Goal: Information Seeking & Learning: Learn about a topic

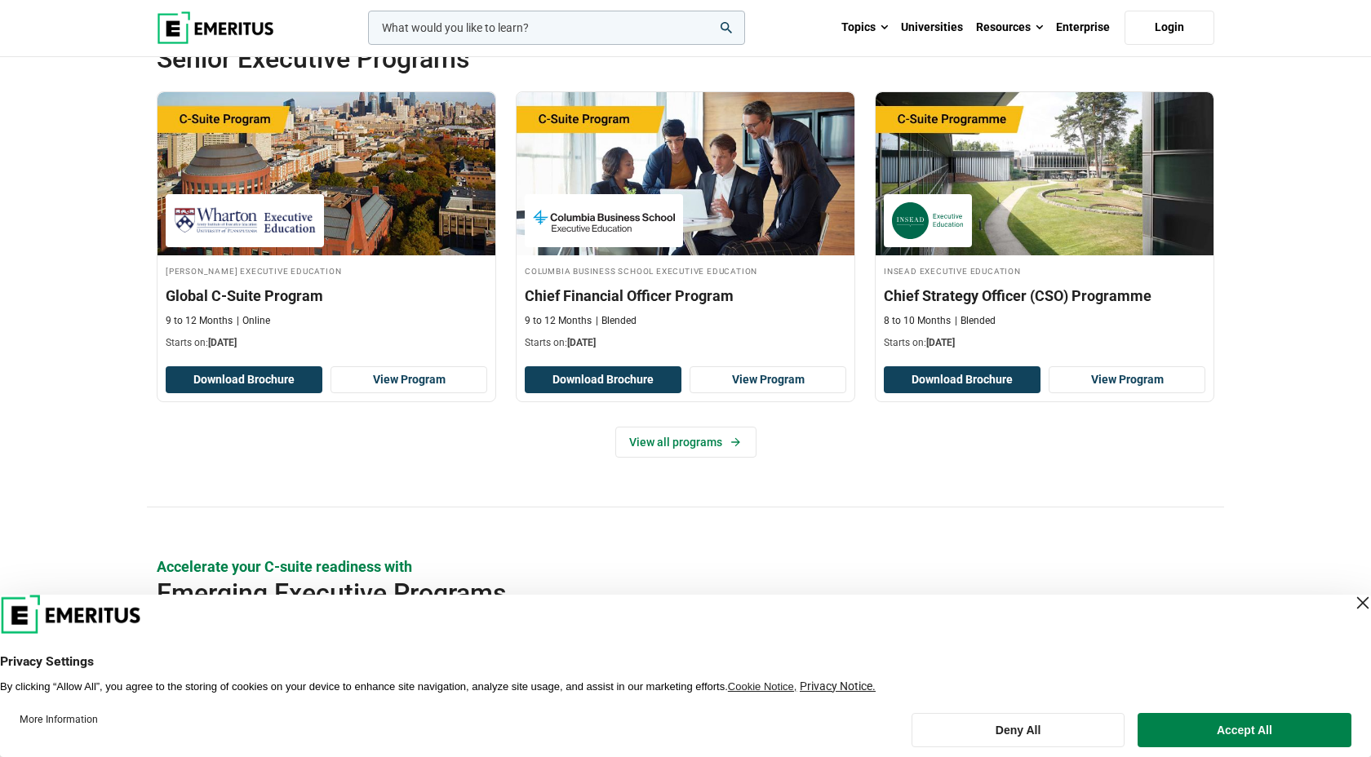
scroll to position [771, 0]
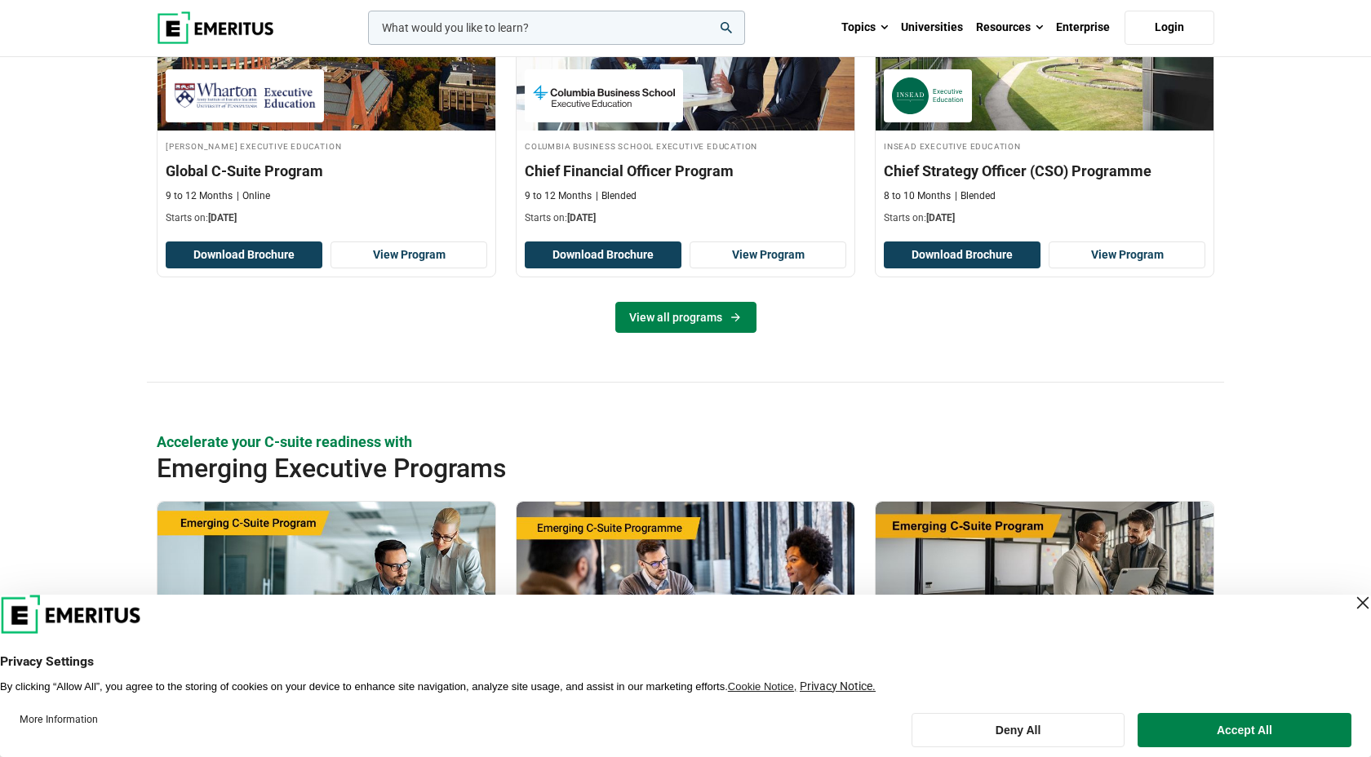
click at [680, 330] on link "View all programs" at bounding box center [685, 317] width 141 height 31
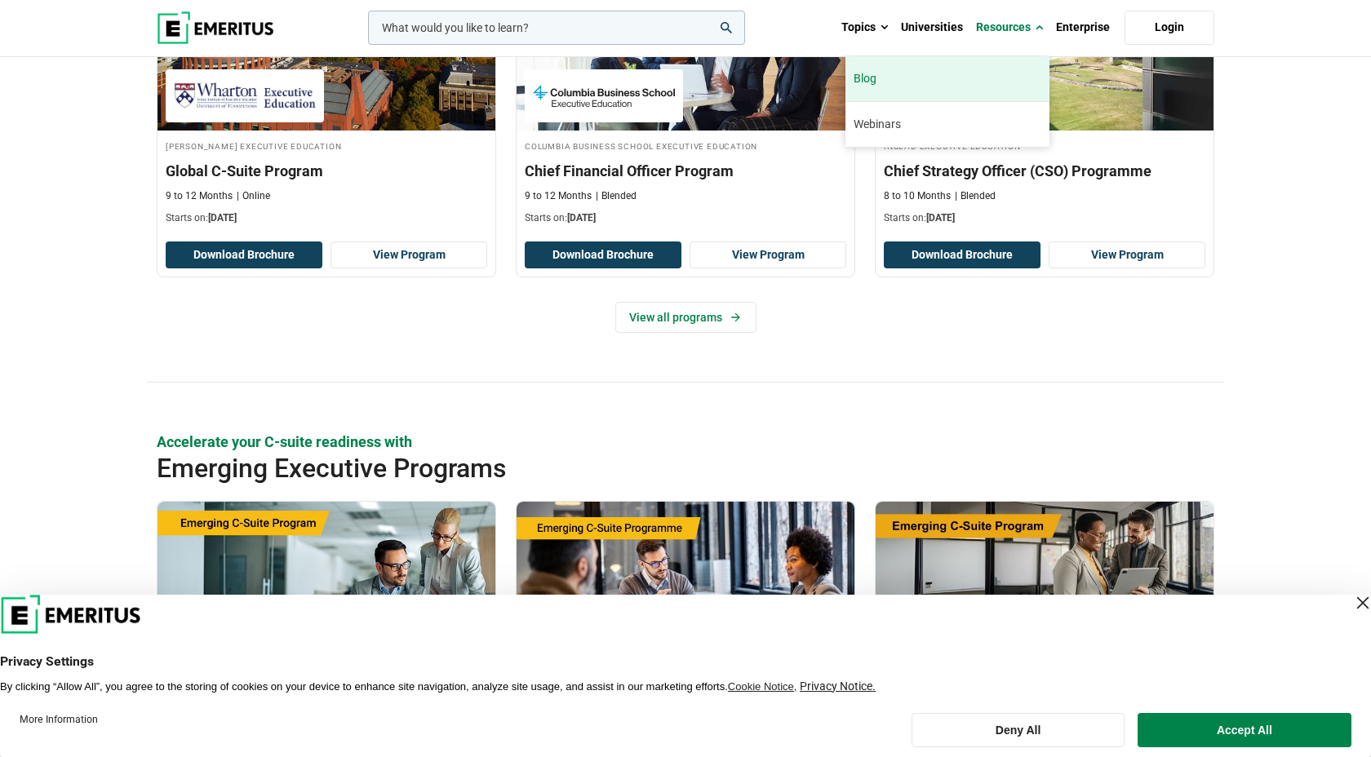
click at [946, 86] on link "Blog" at bounding box center [947, 78] width 204 height 45
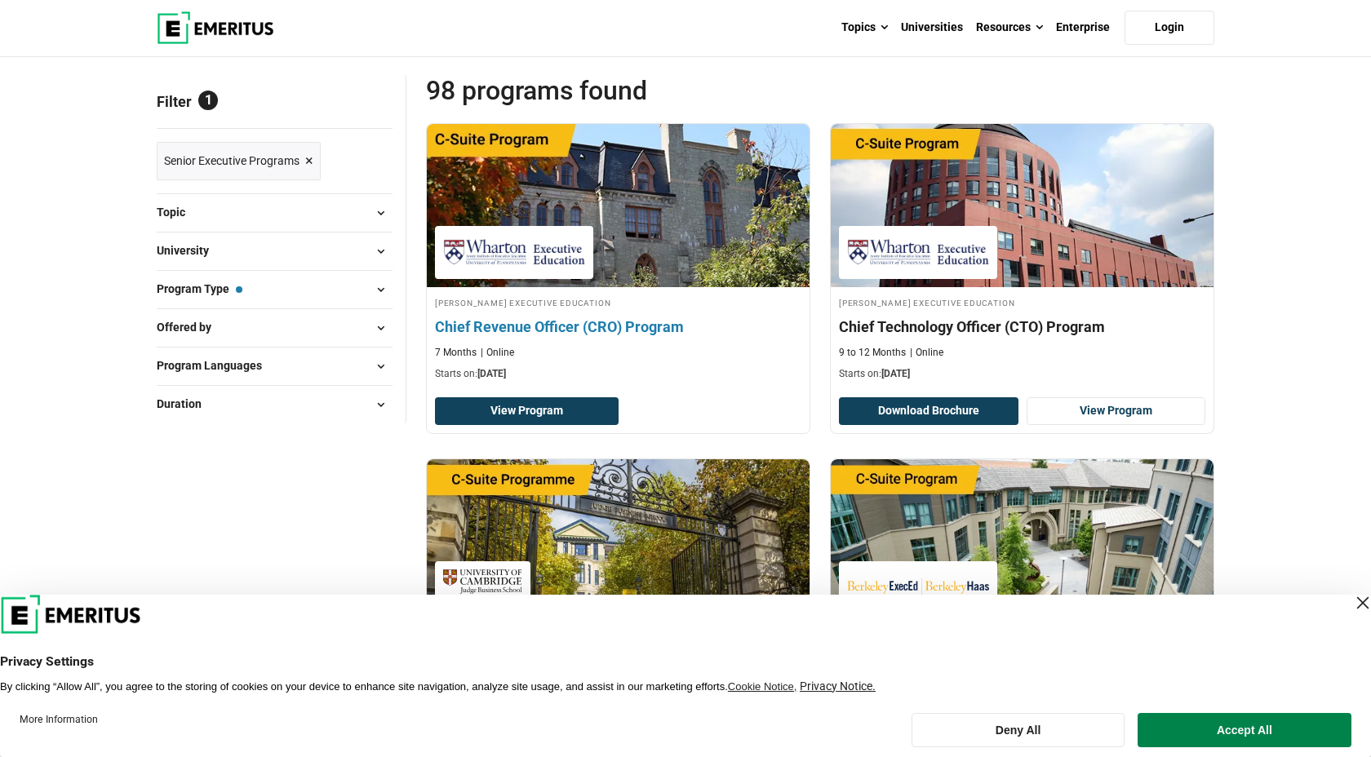
scroll to position [163, 0]
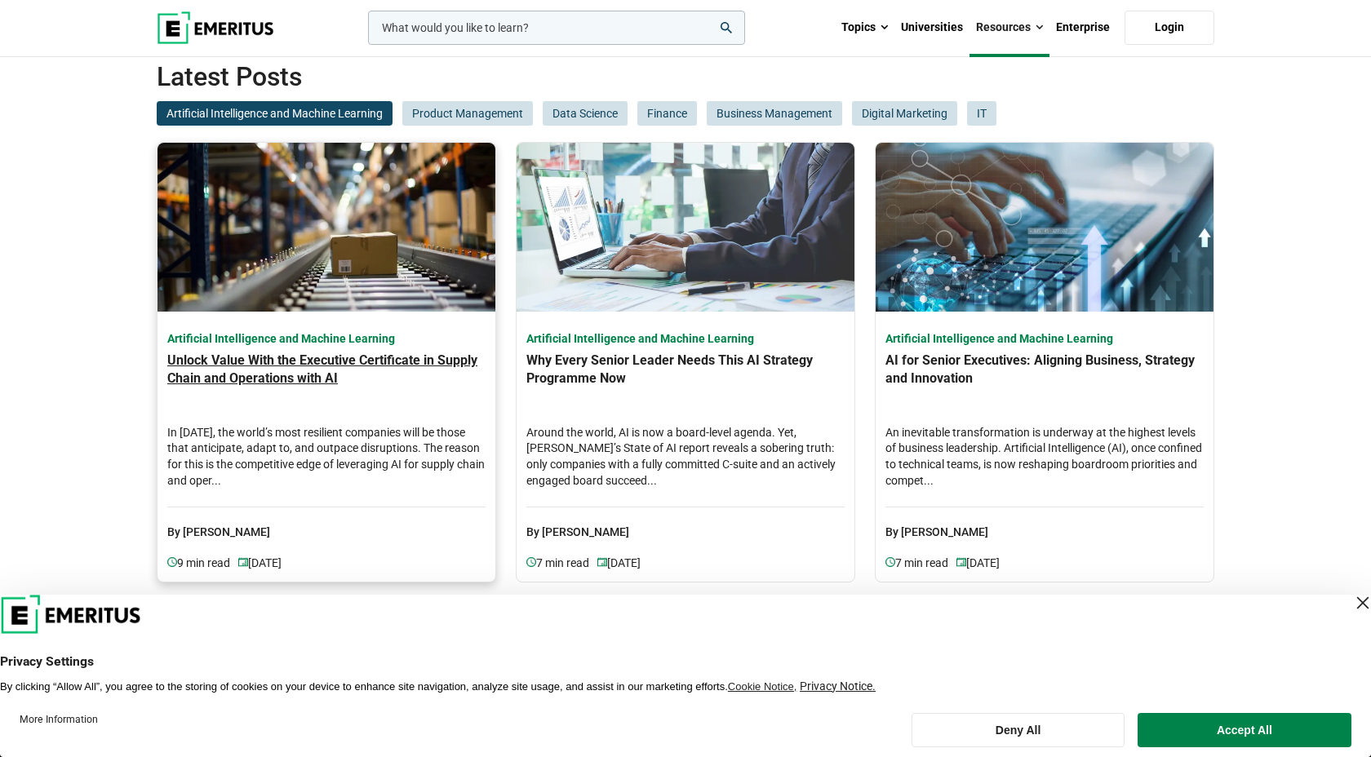
scroll to position [837, 0]
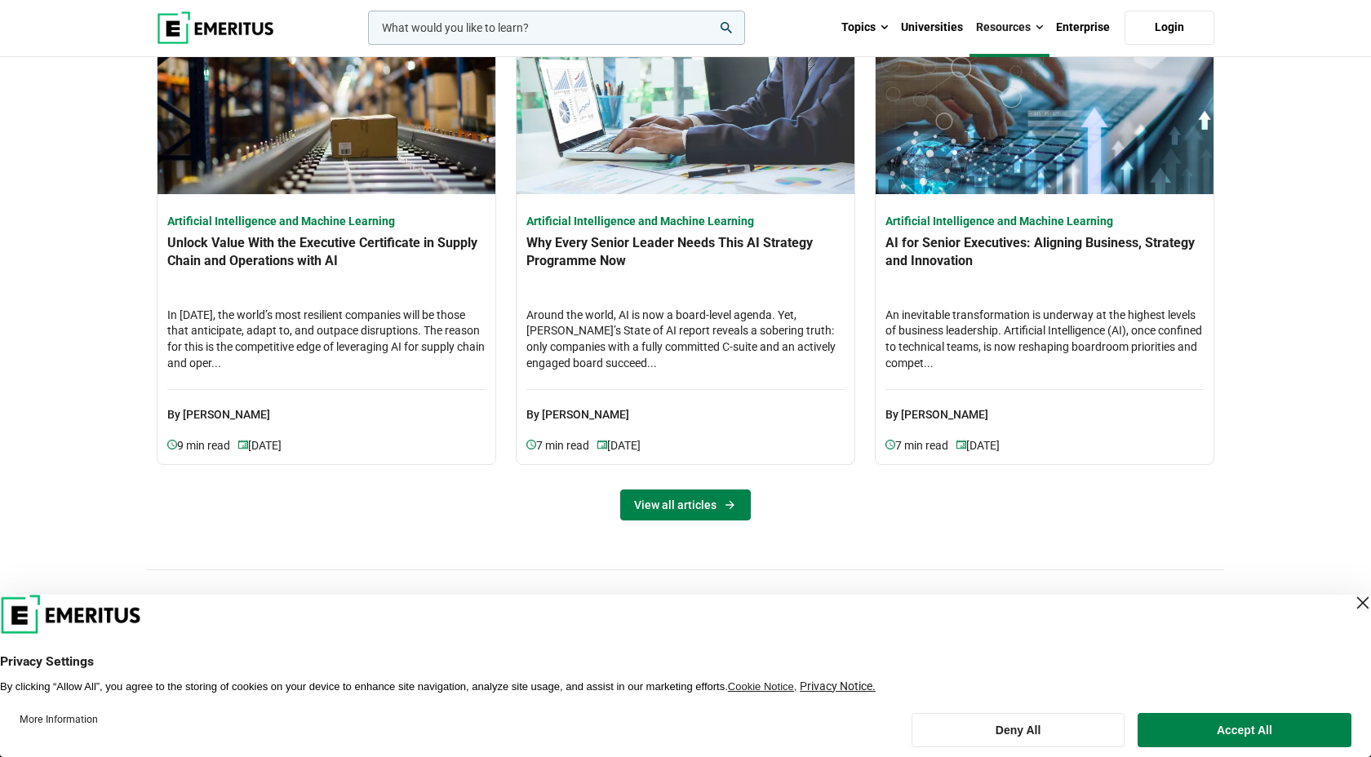
click at [715, 509] on link "View all articles" at bounding box center [685, 505] width 131 height 31
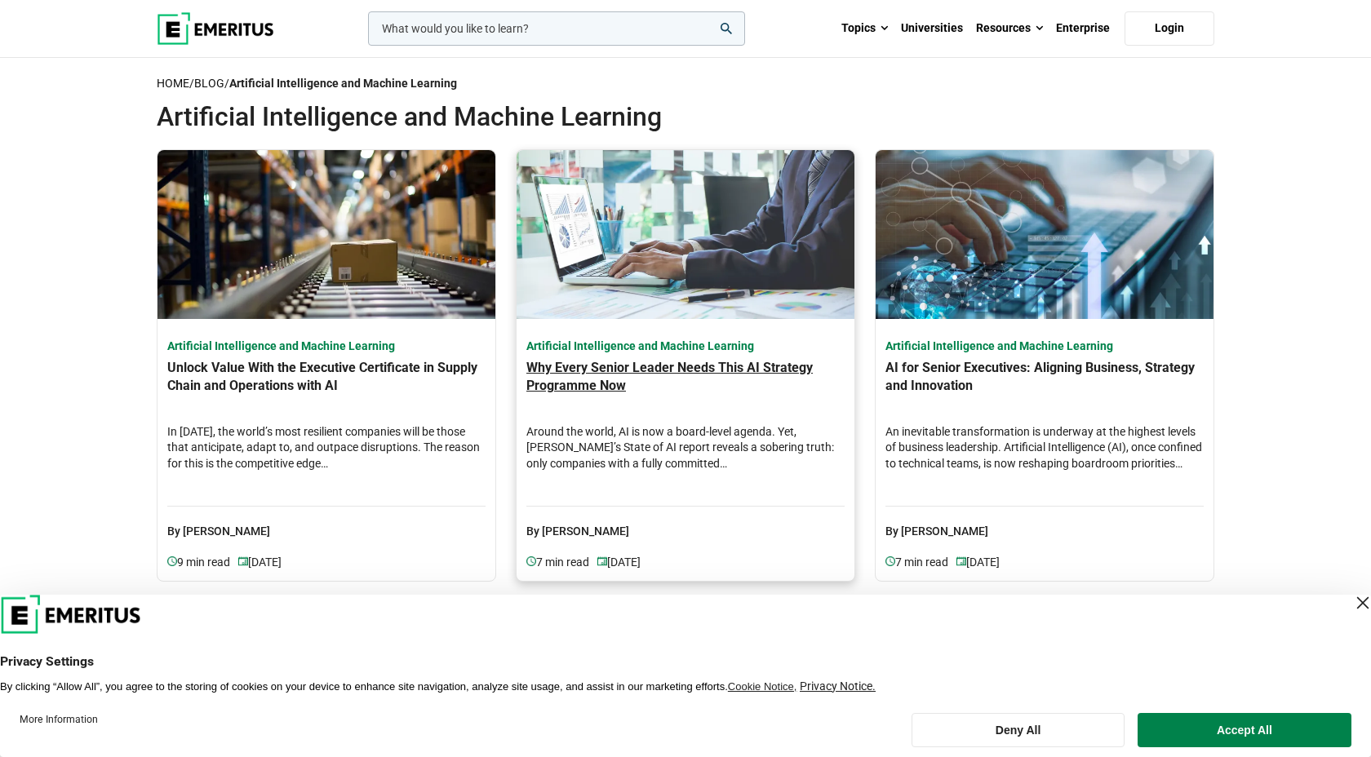
click at [677, 381] on h4 "Why Every Senior Leader Needs This AI Strategy Programme Now" at bounding box center [685, 387] width 318 height 57
click at [618, 385] on h4 "Why Every Senior Leader Needs This AI Strategy Programme Now" at bounding box center [685, 387] width 318 height 57
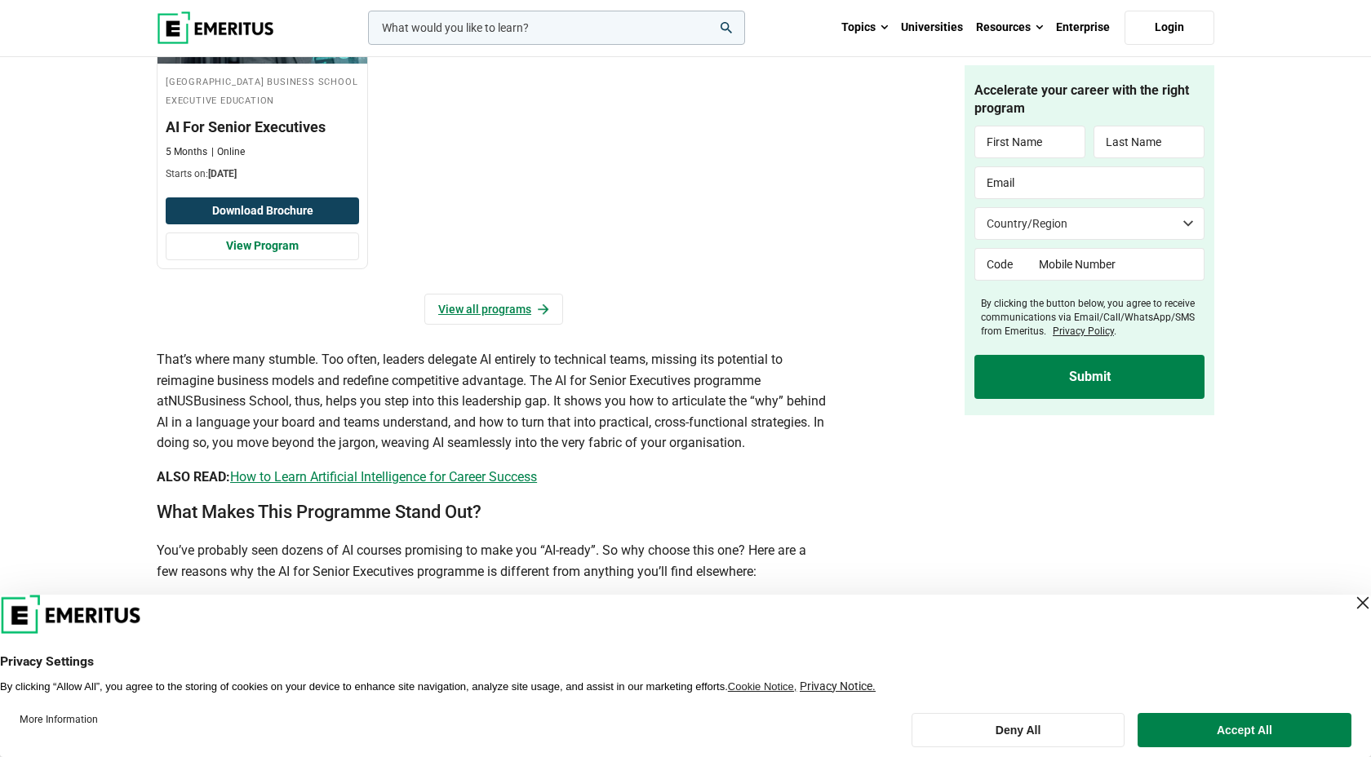
scroll to position [1690, 0]
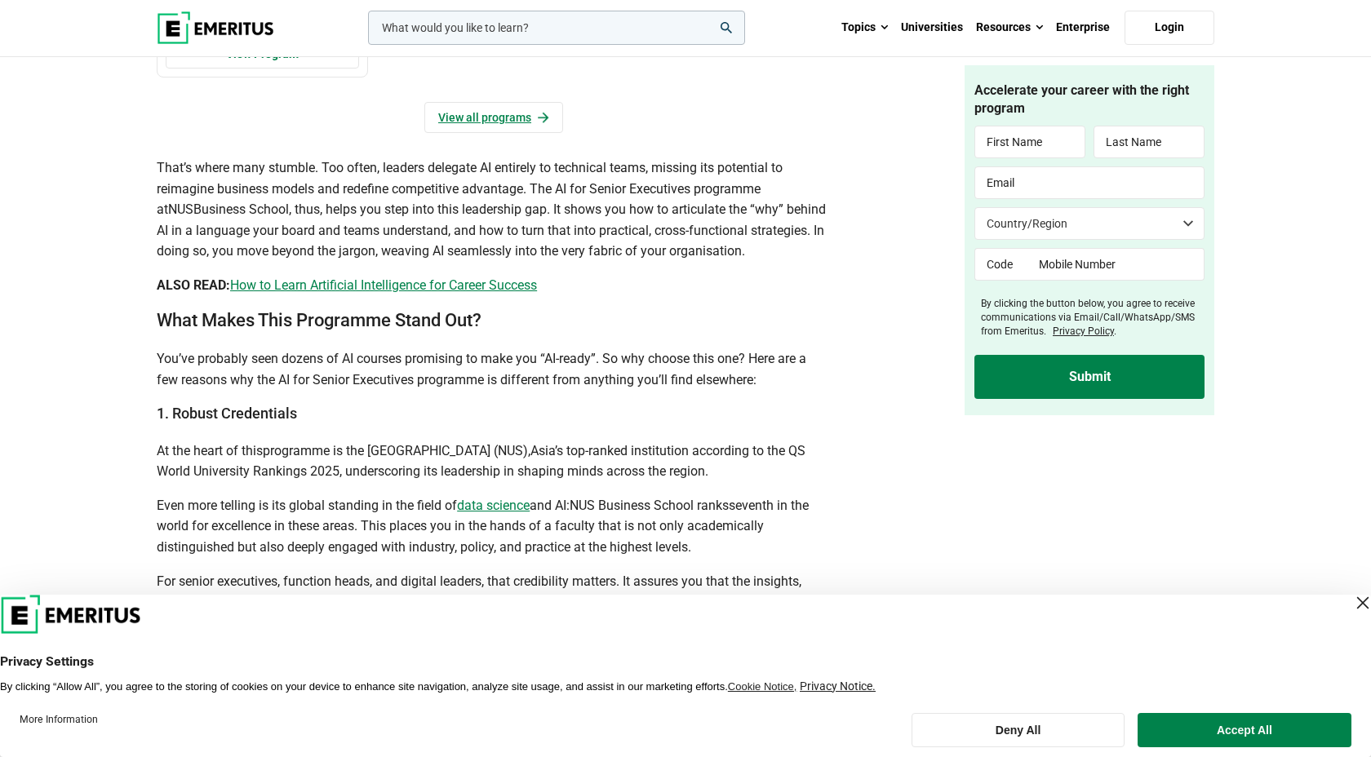
click at [464, 293] on span "How to Learn Artificial Intelligence for Career Success" at bounding box center [383, 285] width 307 height 16
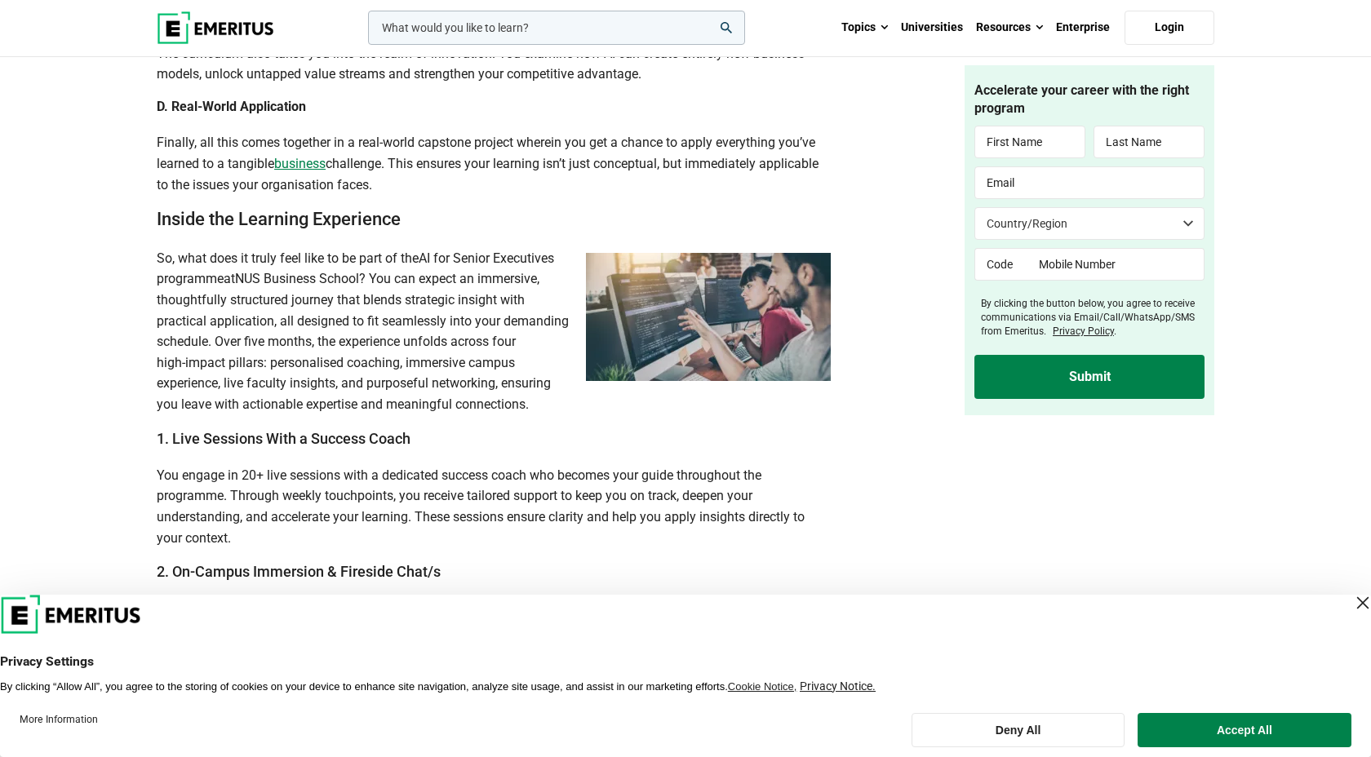
scroll to position [3024, 0]
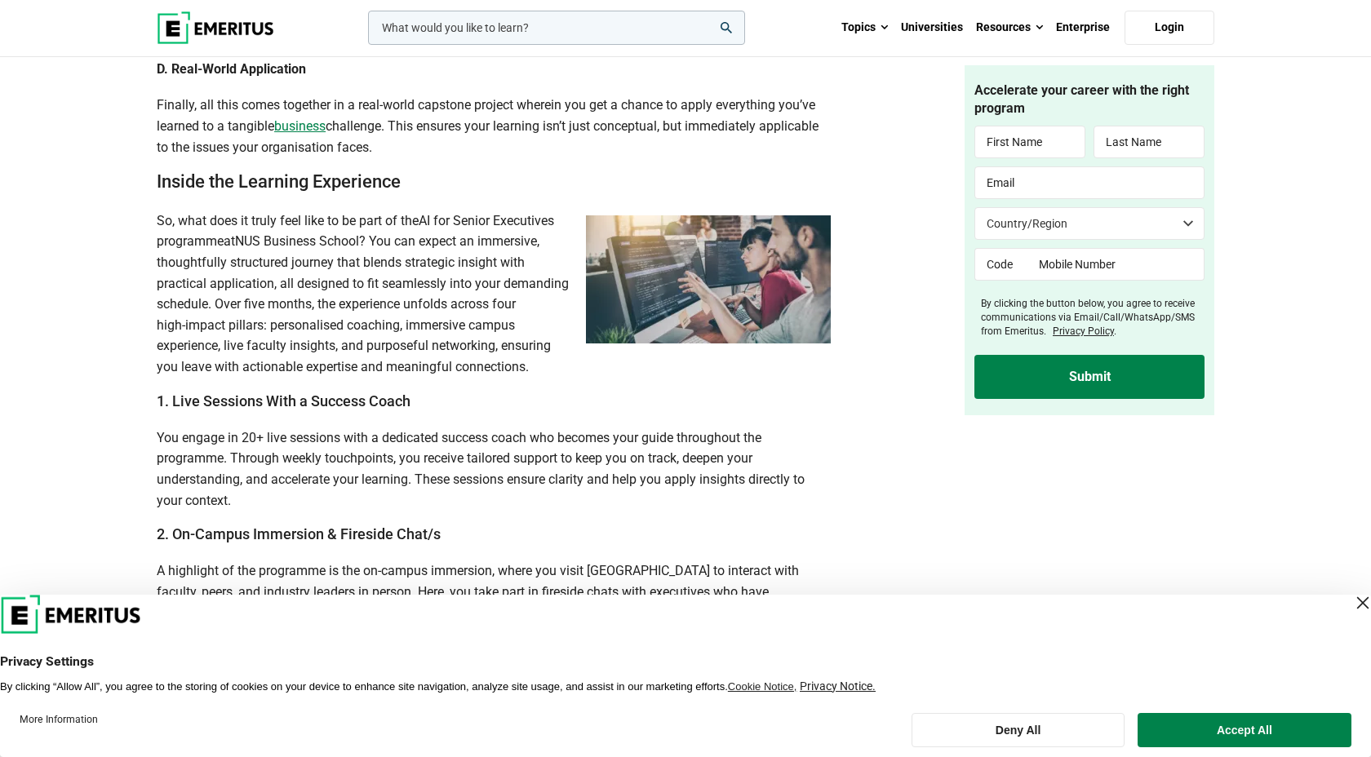
click at [313, 134] on span "business" at bounding box center [299, 126] width 51 height 16
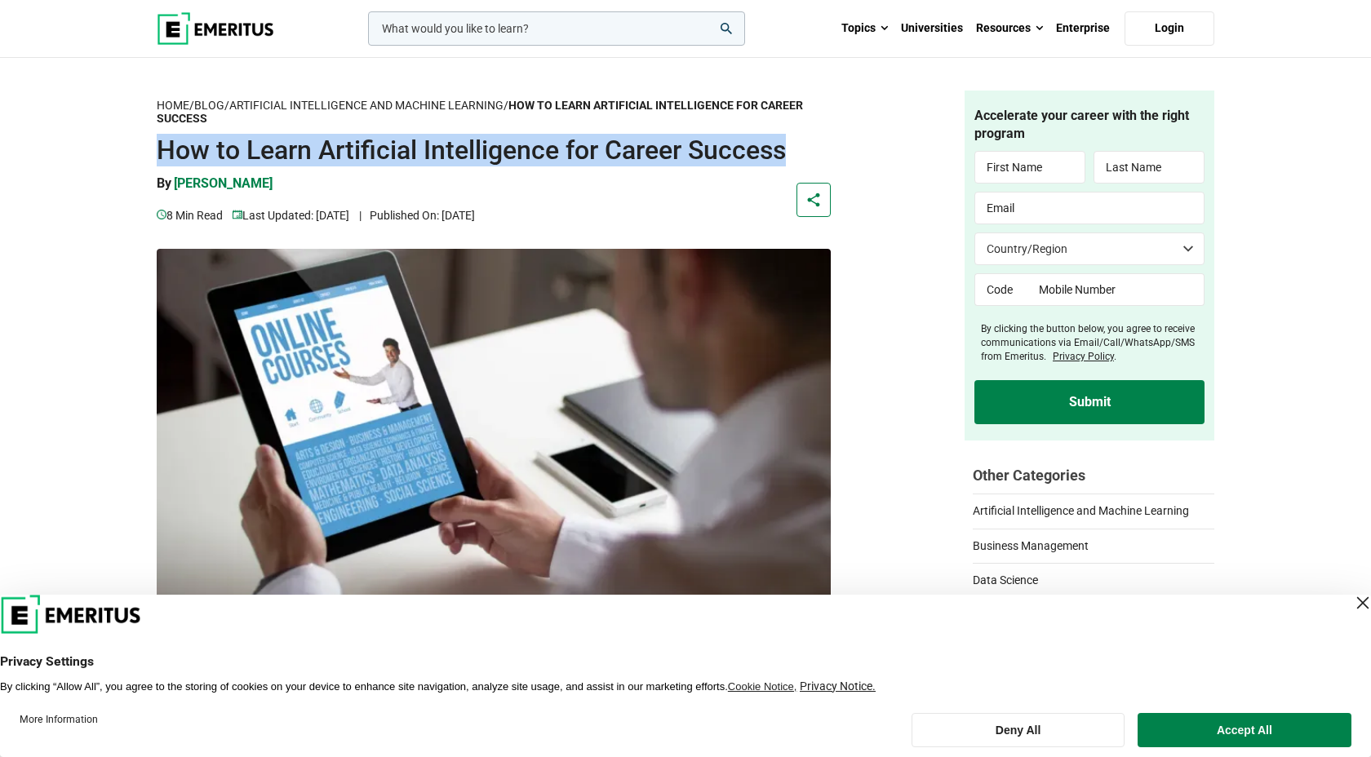
drag, startPoint x: 156, startPoint y: 150, endPoint x: 802, endPoint y: 158, distance: 646.2
click at [802, 158] on h1 "How to Learn Artificial Intelligence for Career Success" at bounding box center [494, 150] width 674 height 33
copy h1 "How to Learn Artificial Intelligence for Career Success"
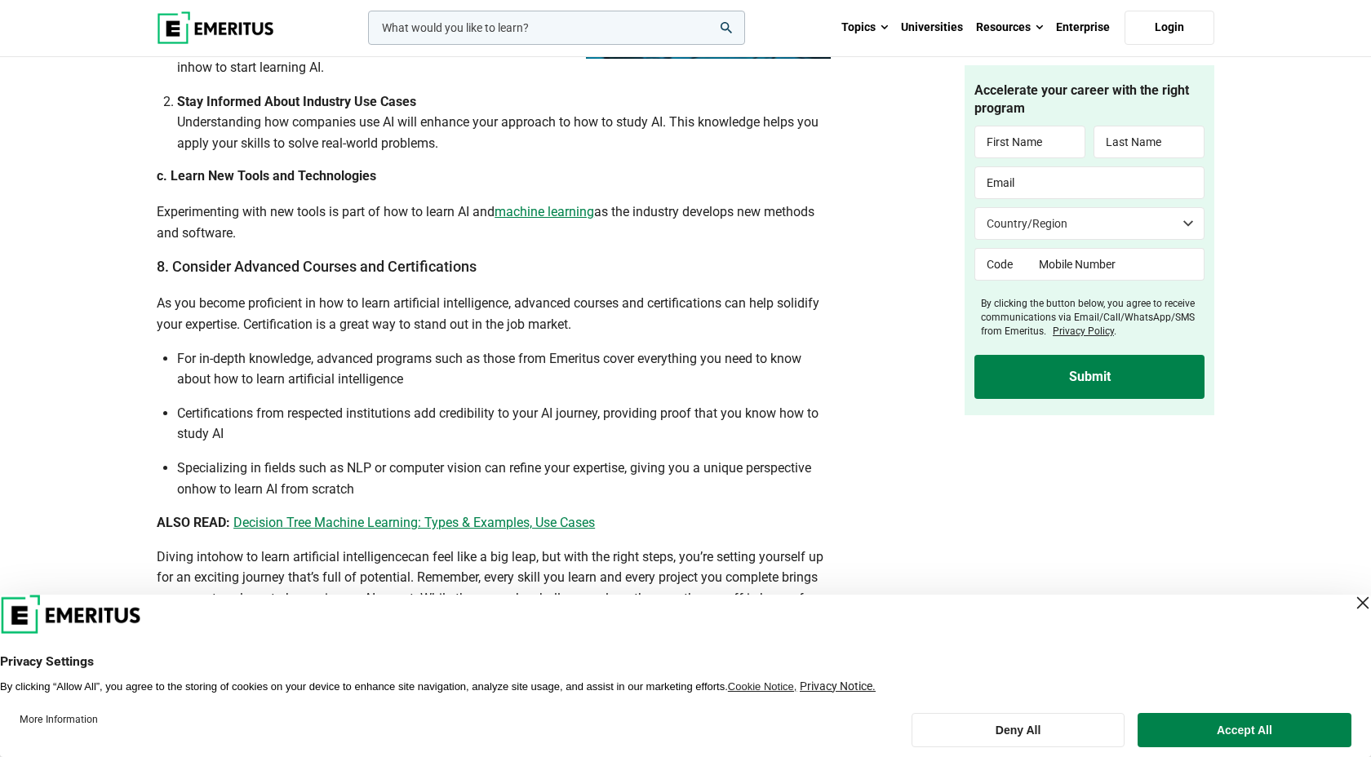
scroll to position [3699, 0]
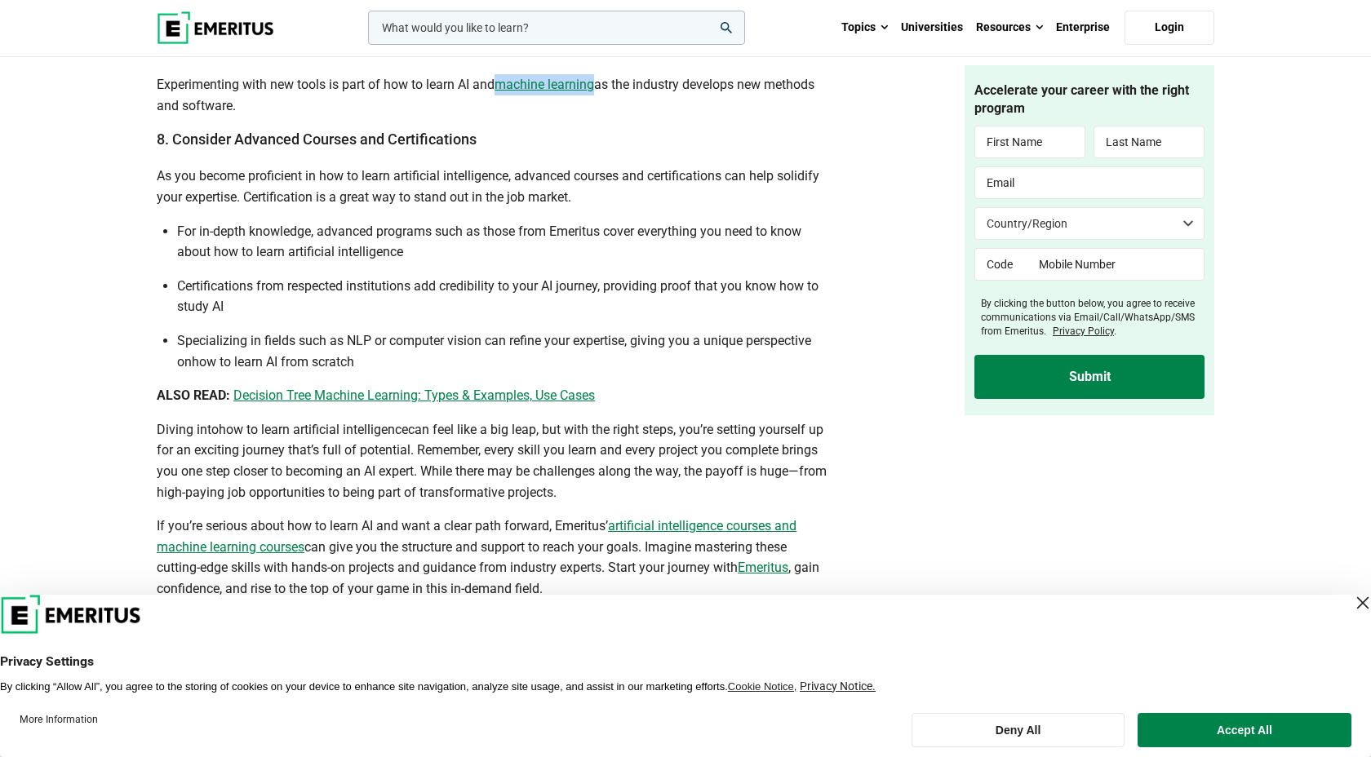
click at [547, 92] on span "machine learning" at bounding box center [544, 85] width 100 height 16
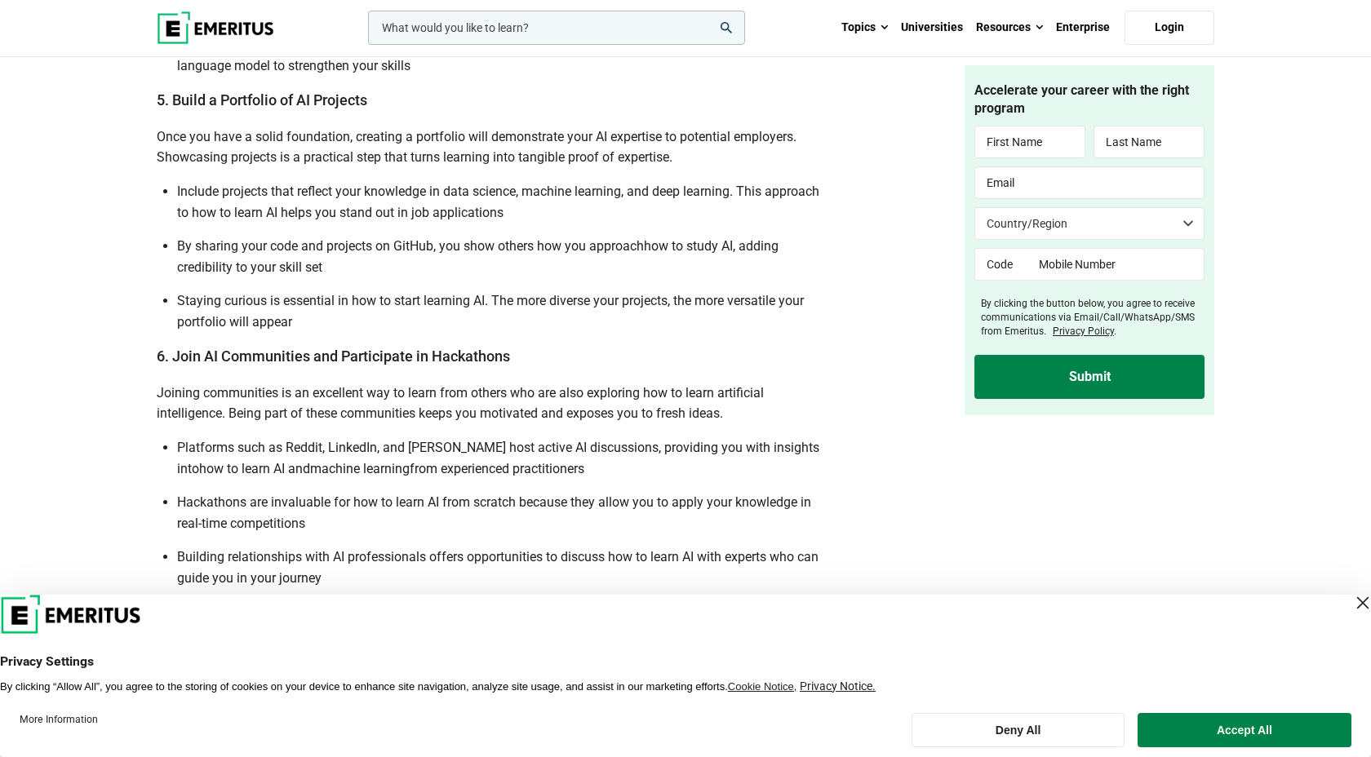
scroll to position [2947, 0]
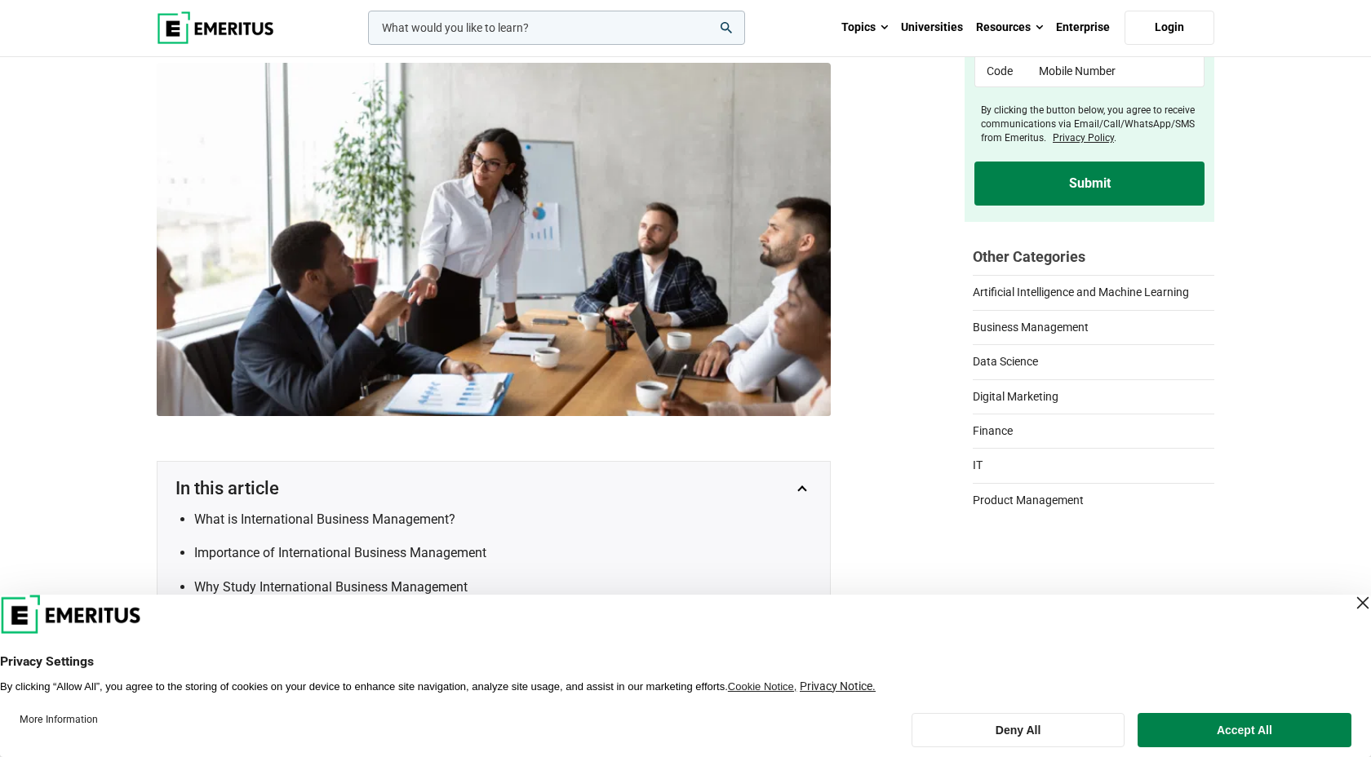
scroll to position [238, 0]
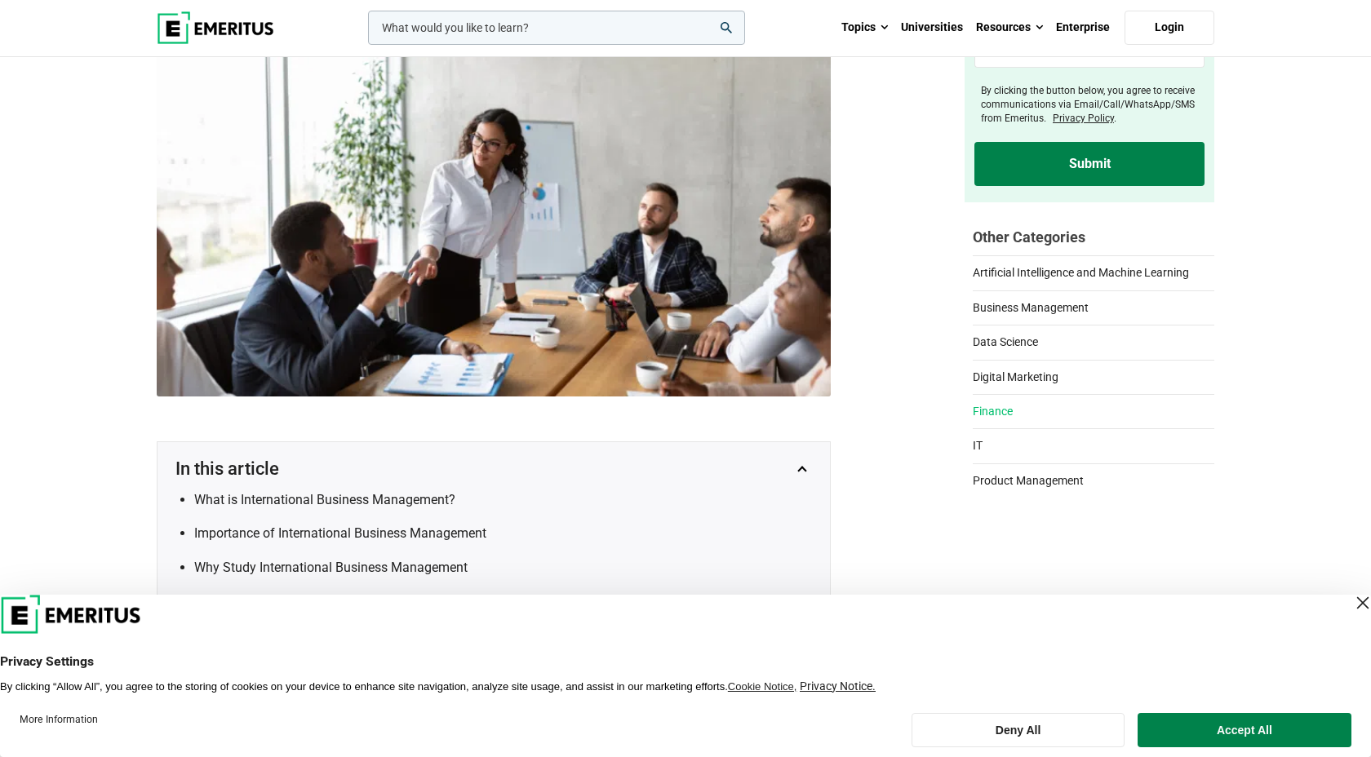
click at [989, 419] on link "Finance" at bounding box center [1094, 407] width 242 height 26
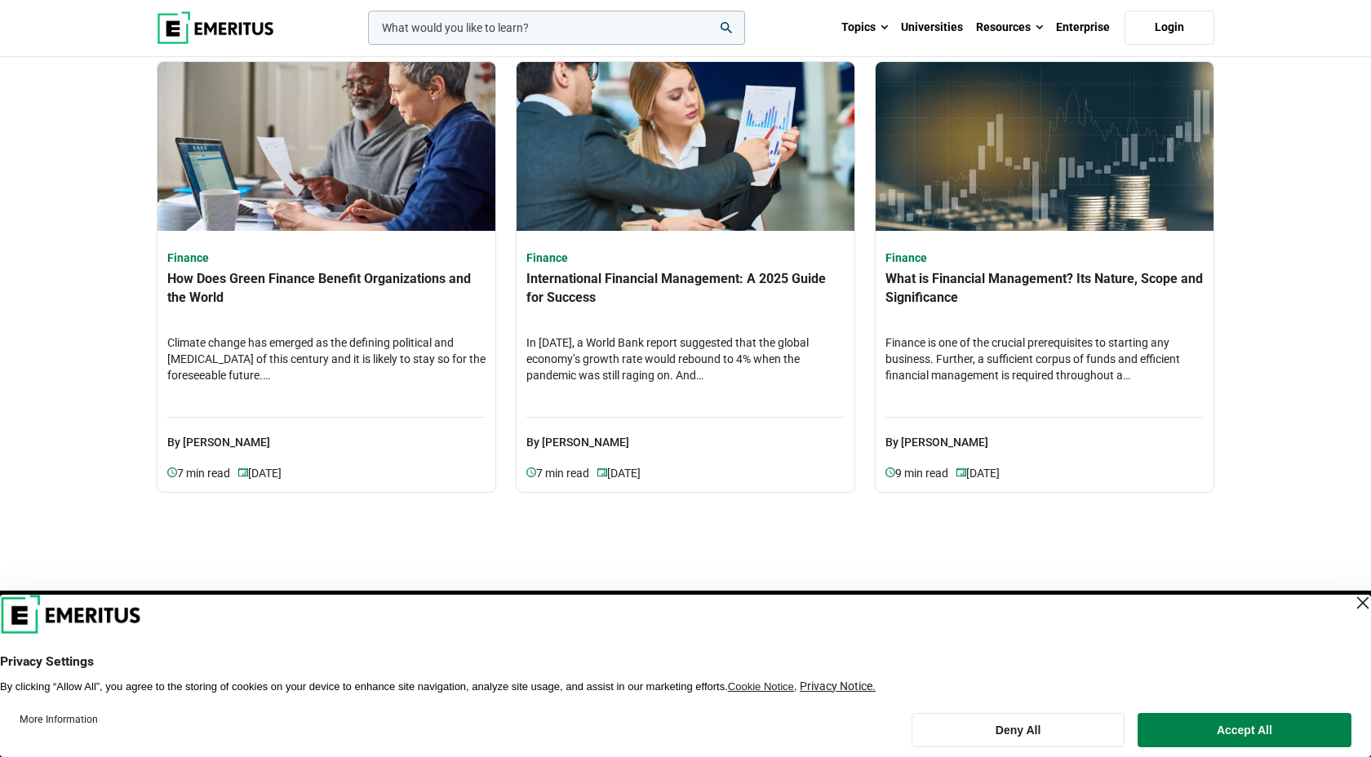
scroll to position [1456, 0]
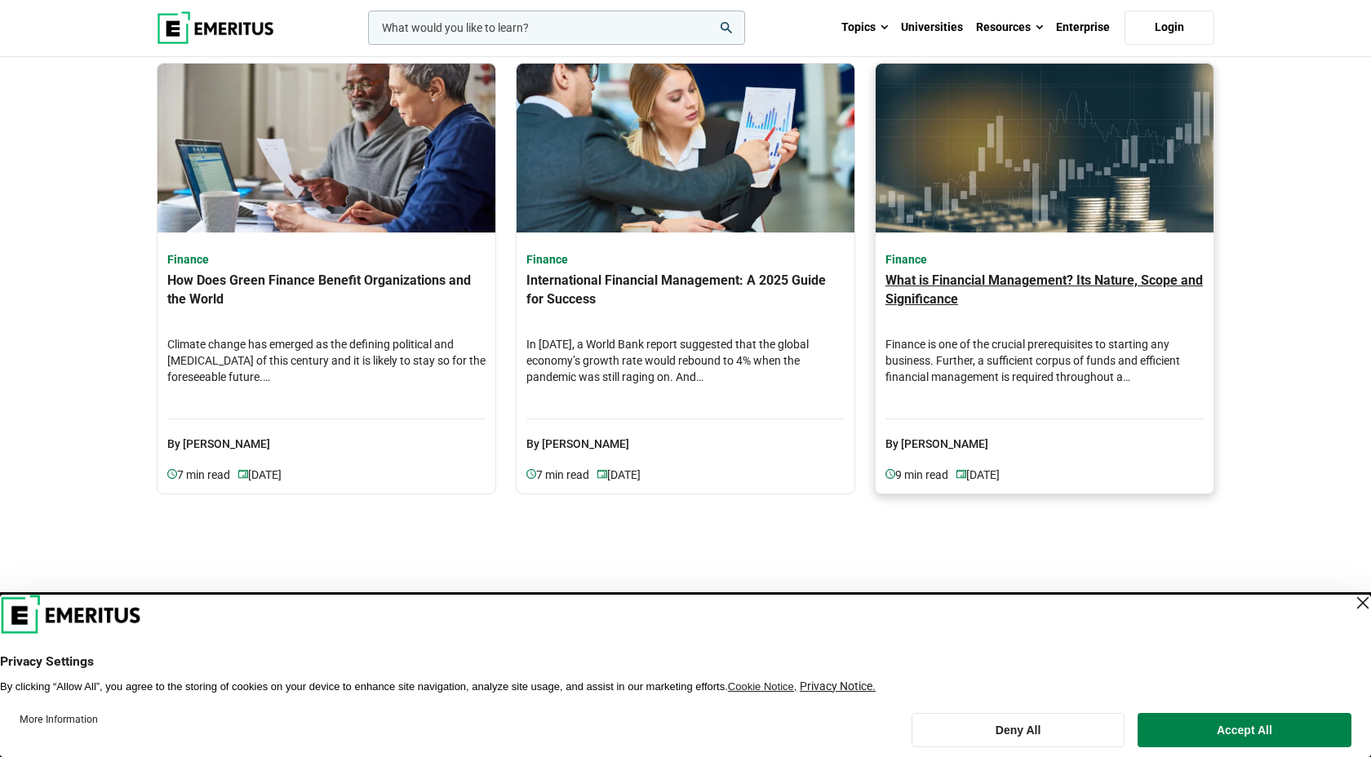
click at [933, 304] on h4 "What is Financial Management? Its Nature, Scope and Significance" at bounding box center [1044, 300] width 318 height 57
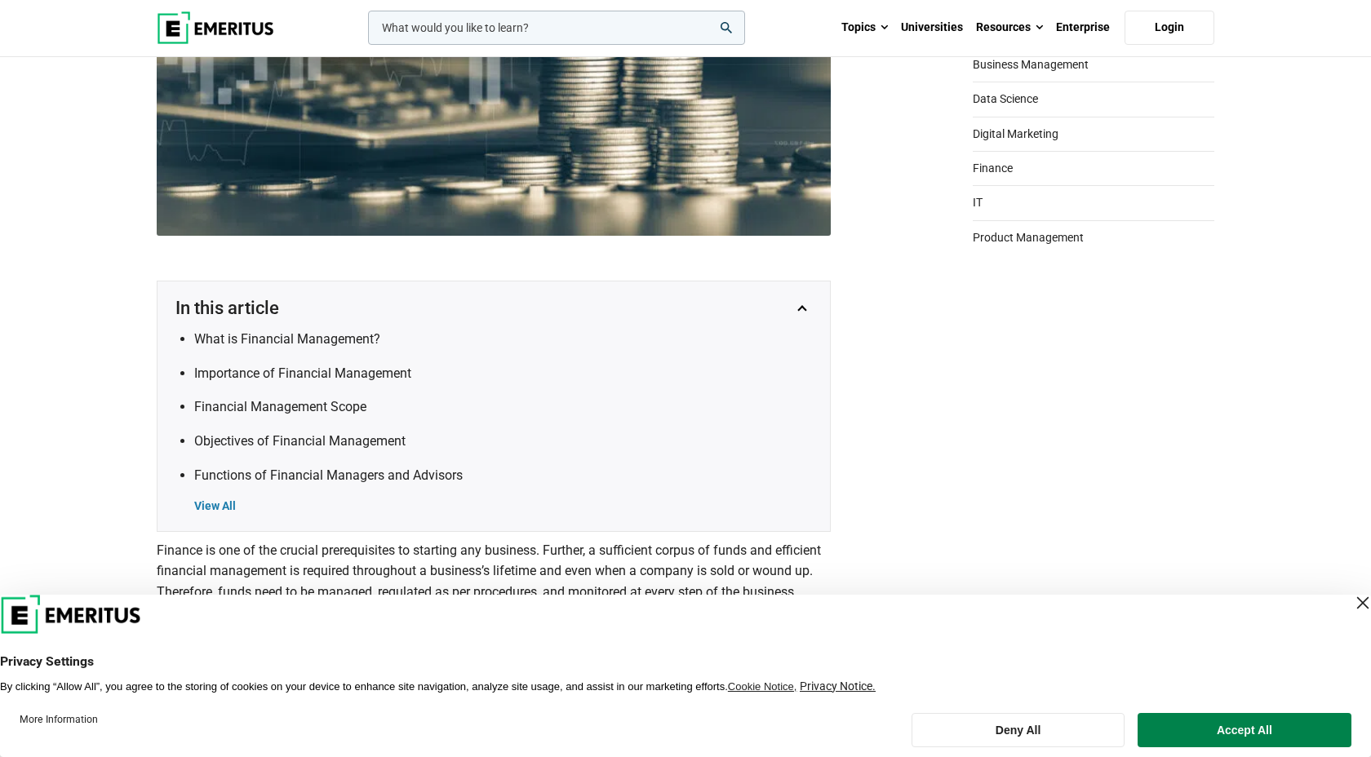
scroll to position [357, 0]
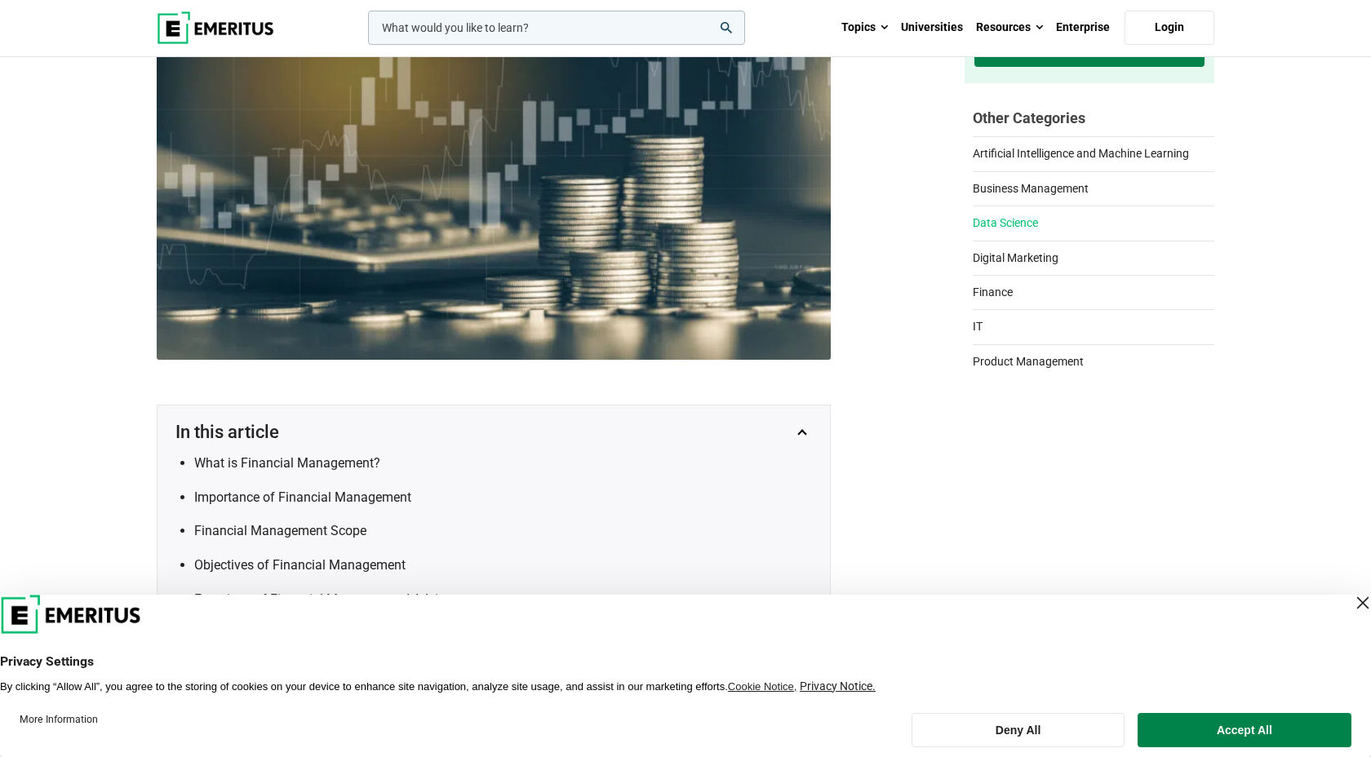
click at [1005, 228] on link "Data Science" at bounding box center [1094, 219] width 242 height 26
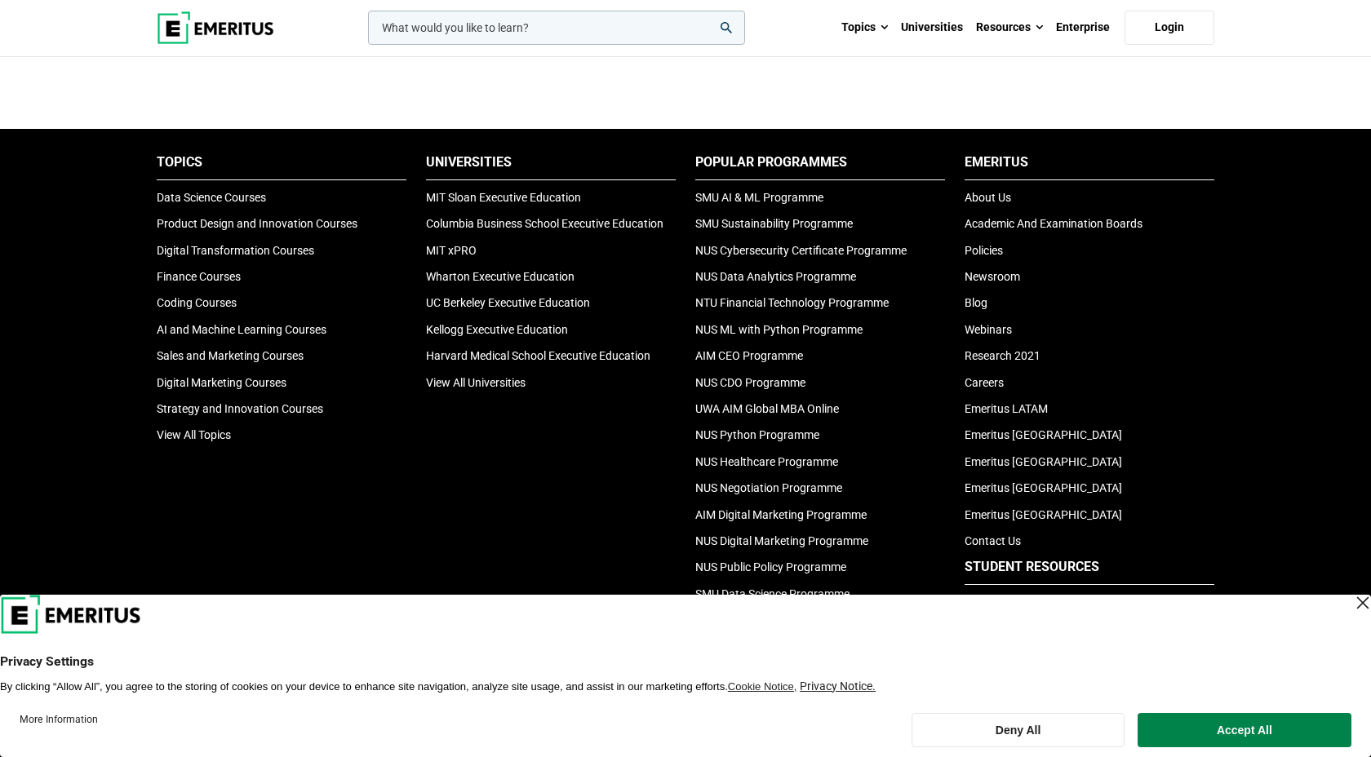
scroll to position [1593, 0]
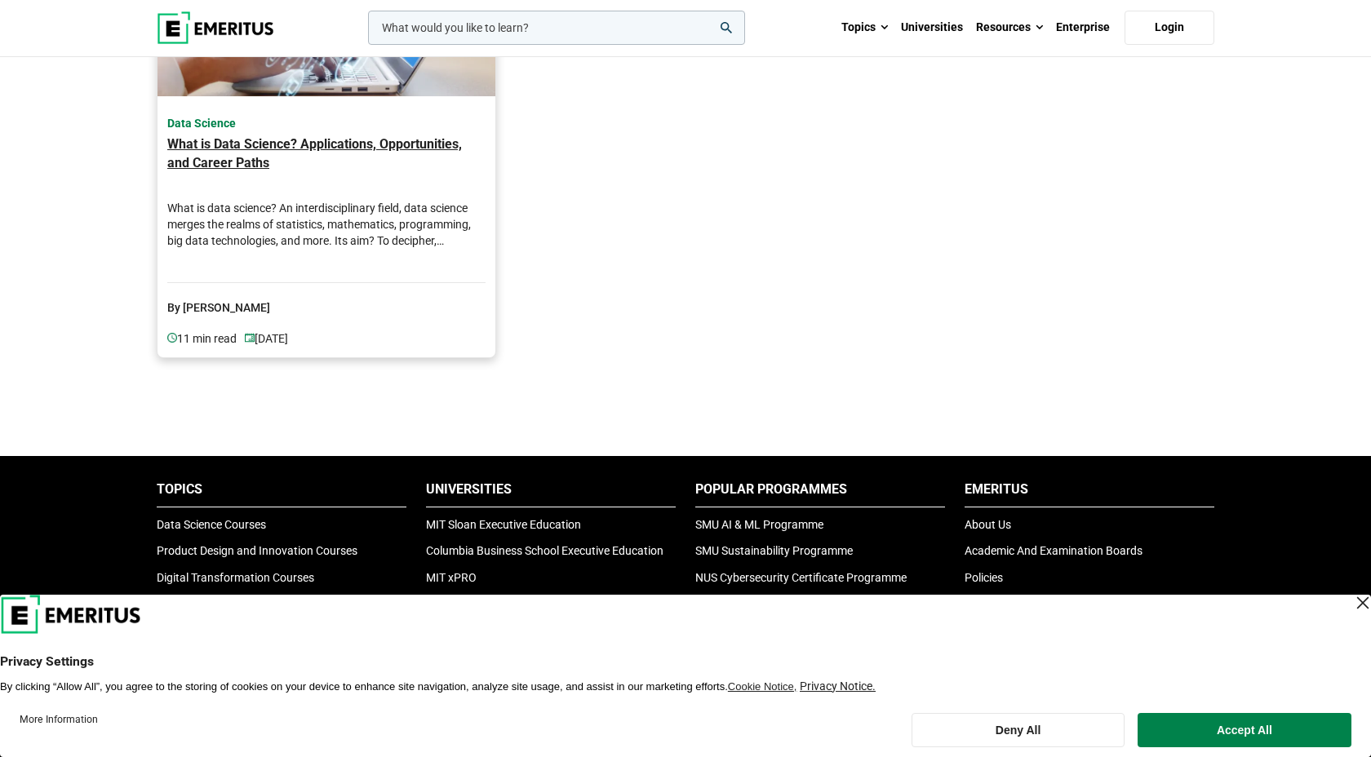
click at [371, 148] on h4 "What is Data Science? Applications, Opportunities, and Career Paths" at bounding box center [326, 163] width 318 height 57
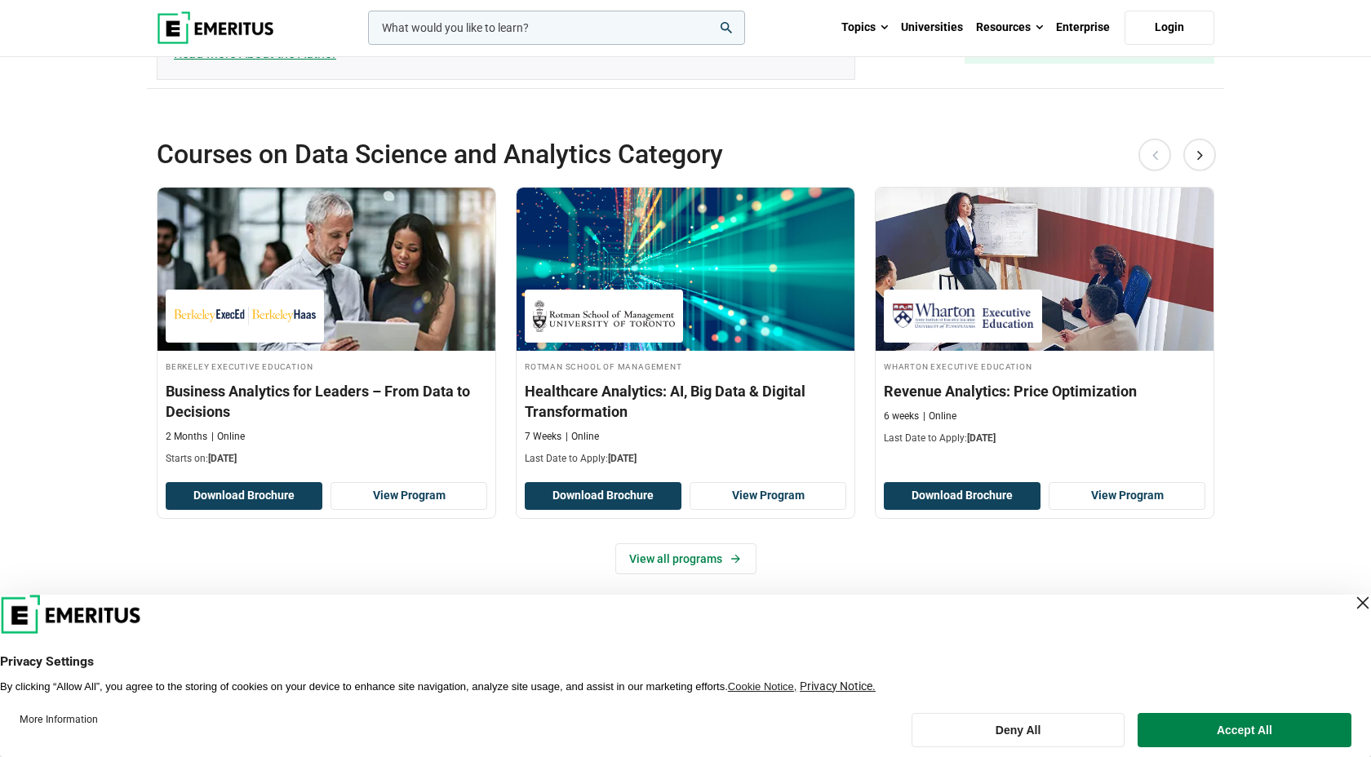
scroll to position [7143, 0]
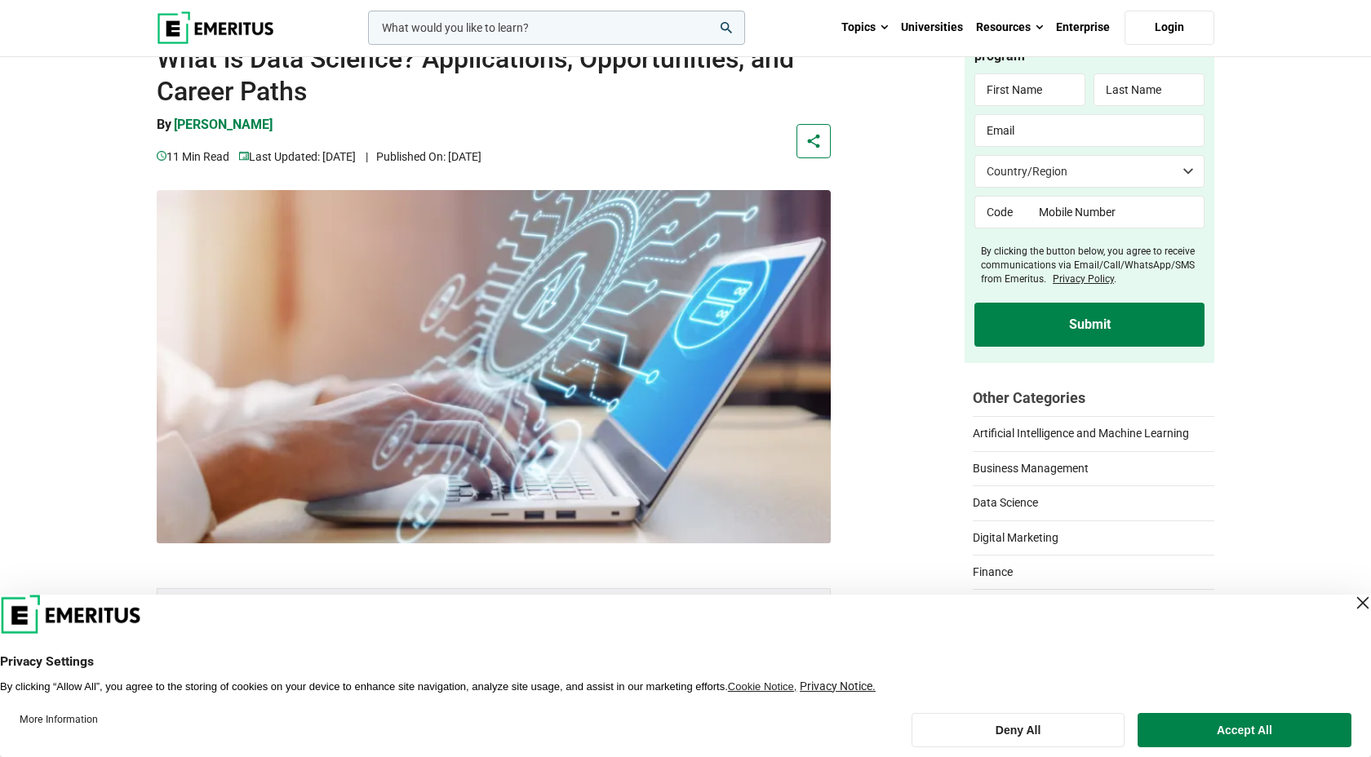
scroll to position [176, 0]
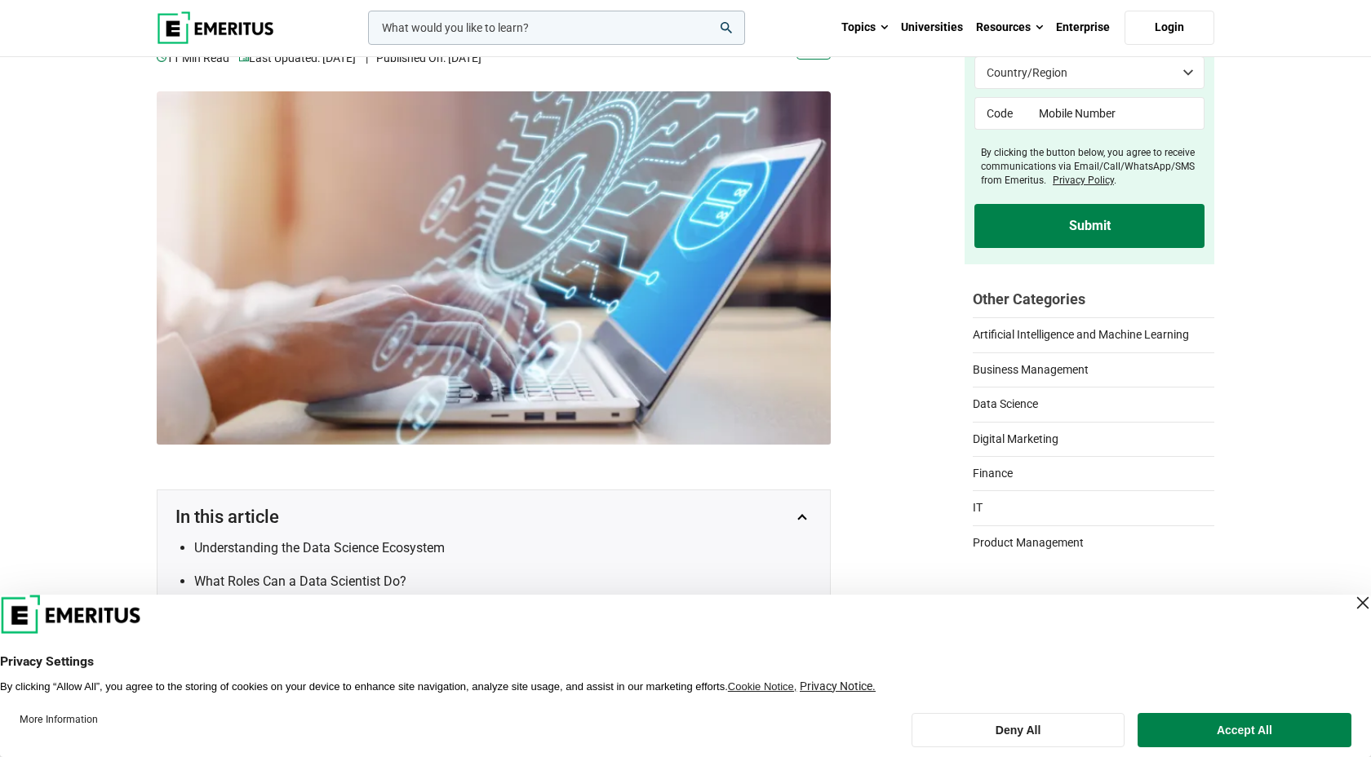
click at [993, 343] on ul "Artificial Intelligence and Machine Learning Business Management Data Science D…" at bounding box center [1094, 434] width 242 height 234
click at [991, 337] on link "Artificial Intelligence and Machine Learning" at bounding box center [1094, 330] width 242 height 26
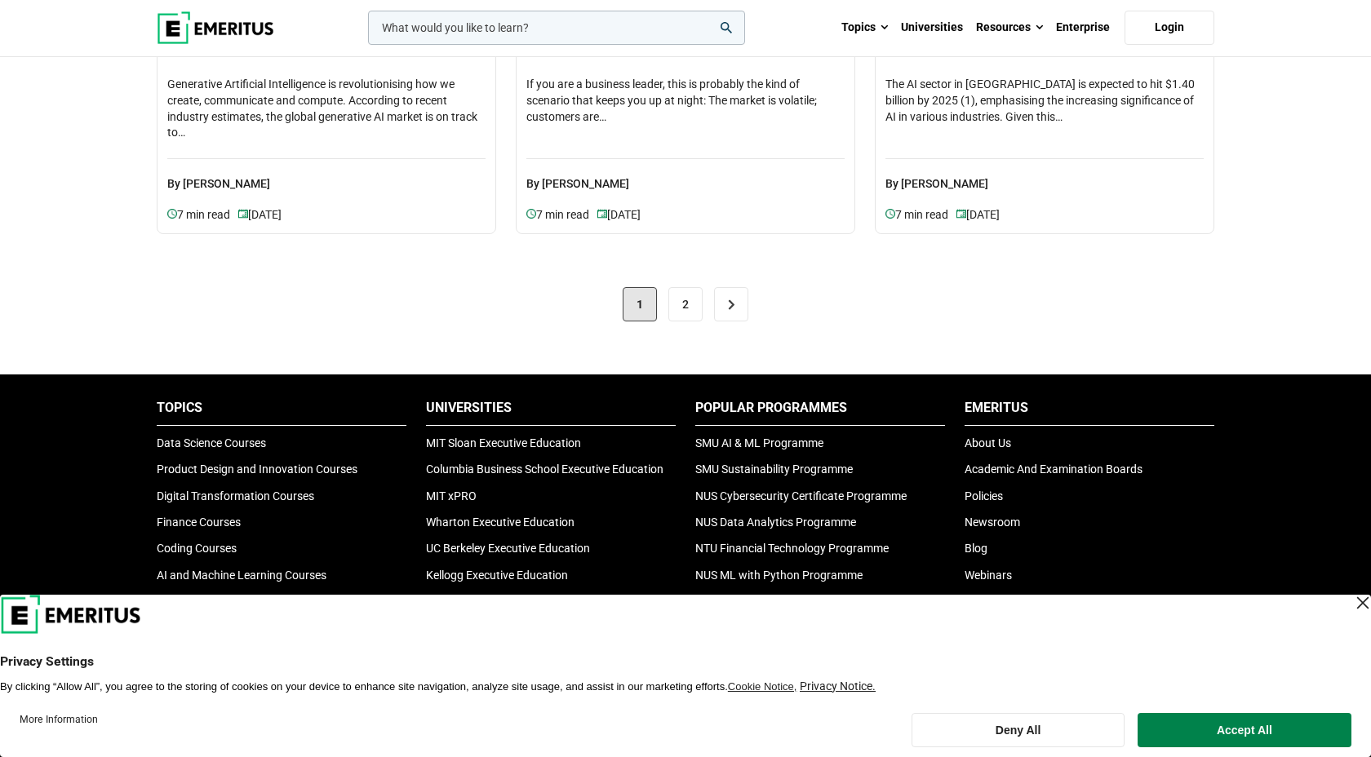
scroll to position [1623, 0]
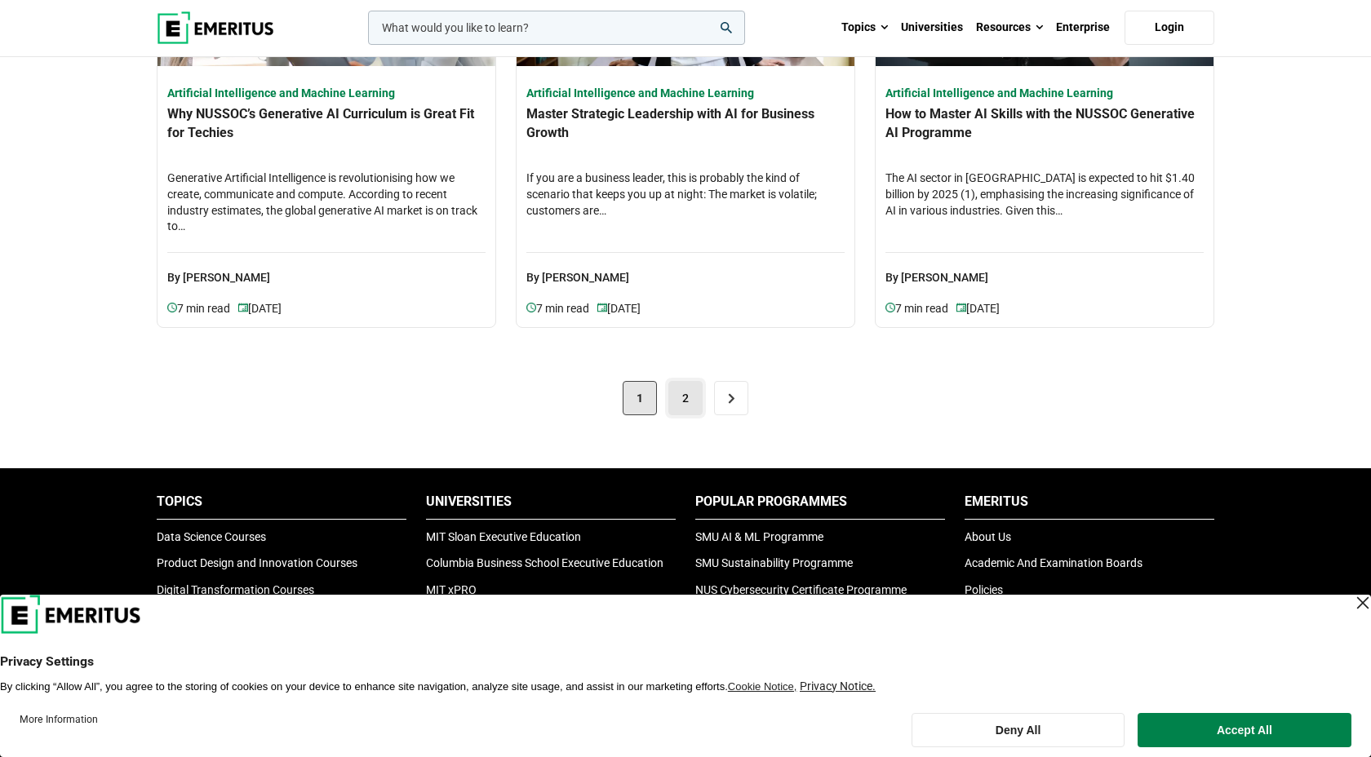
click at [692, 401] on link "2" at bounding box center [685, 398] width 34 height 34
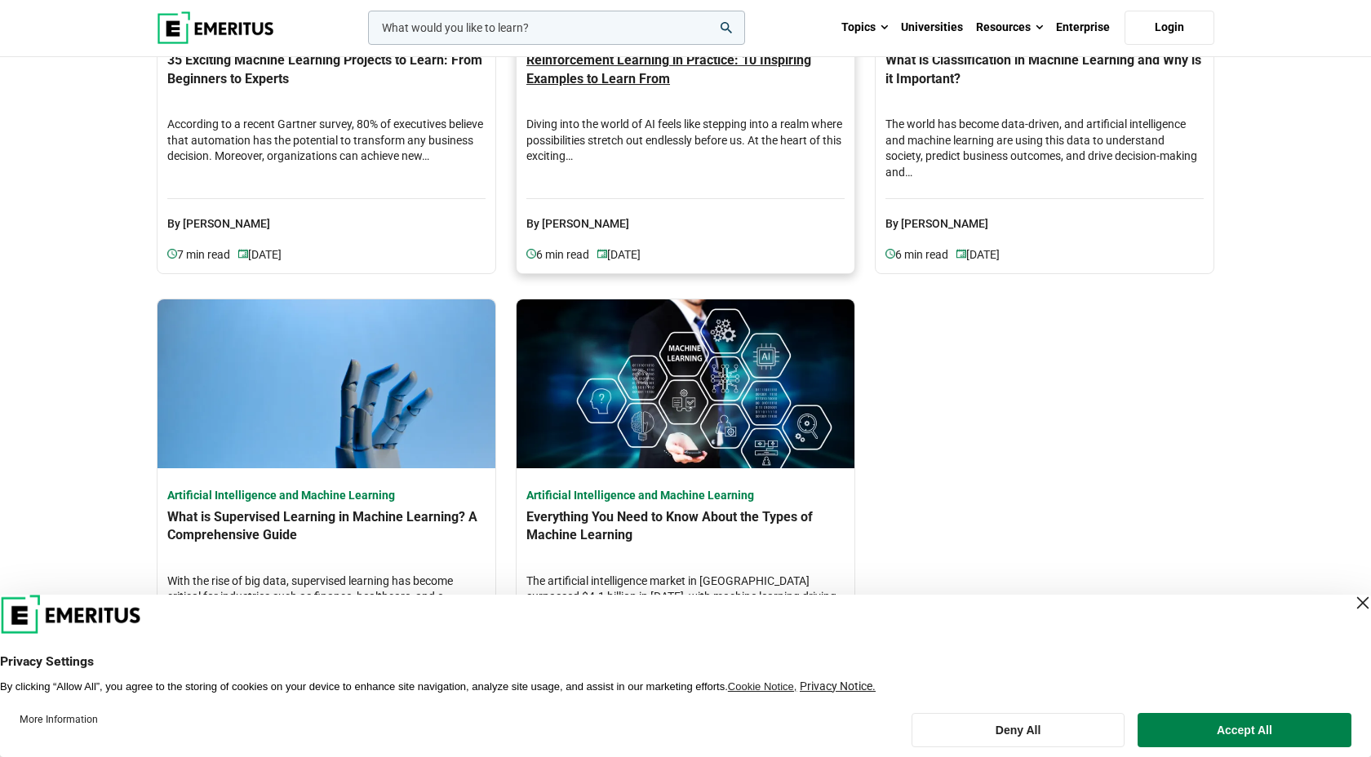
scroll to position [948, 0]
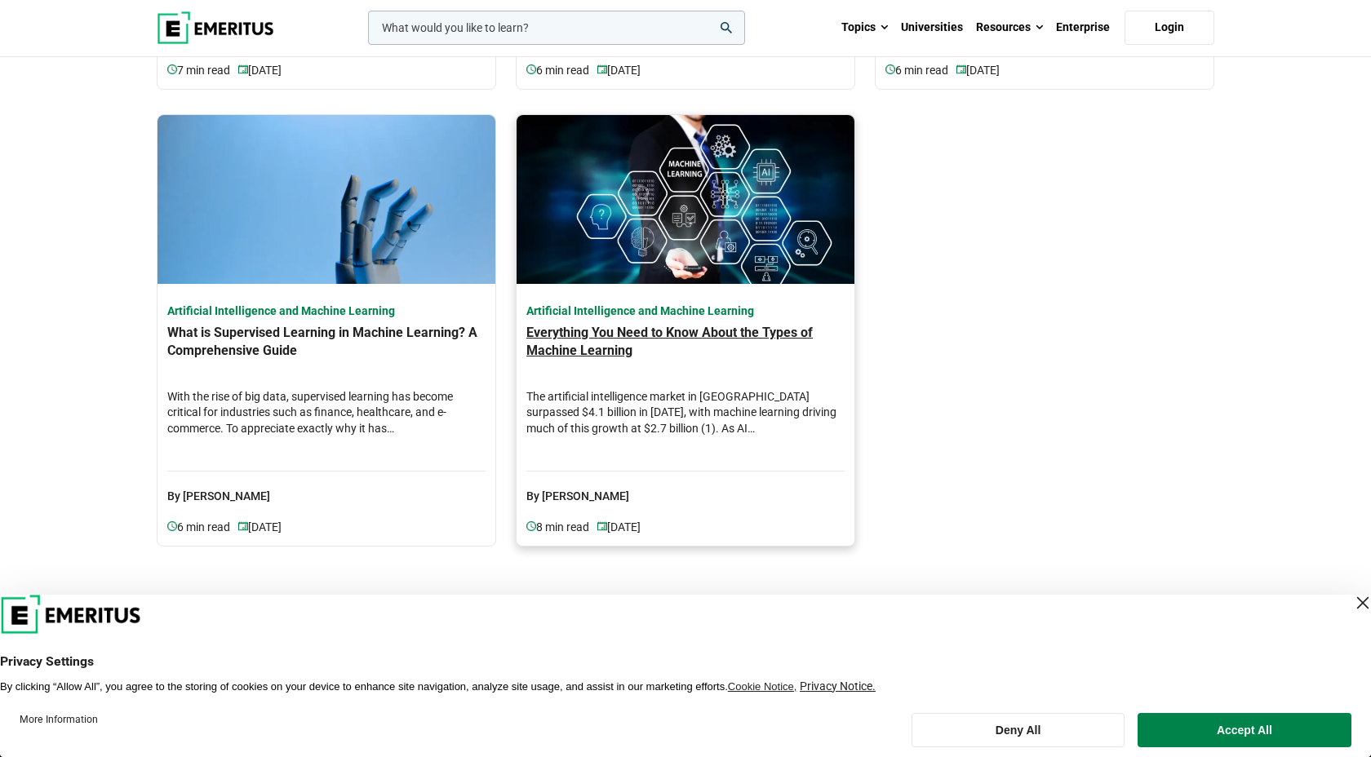
click at [713, 343] on h4 "Everything You Need to Know About the Types of Machine Learning" at bounding box center [685, 352] width 318 height 57
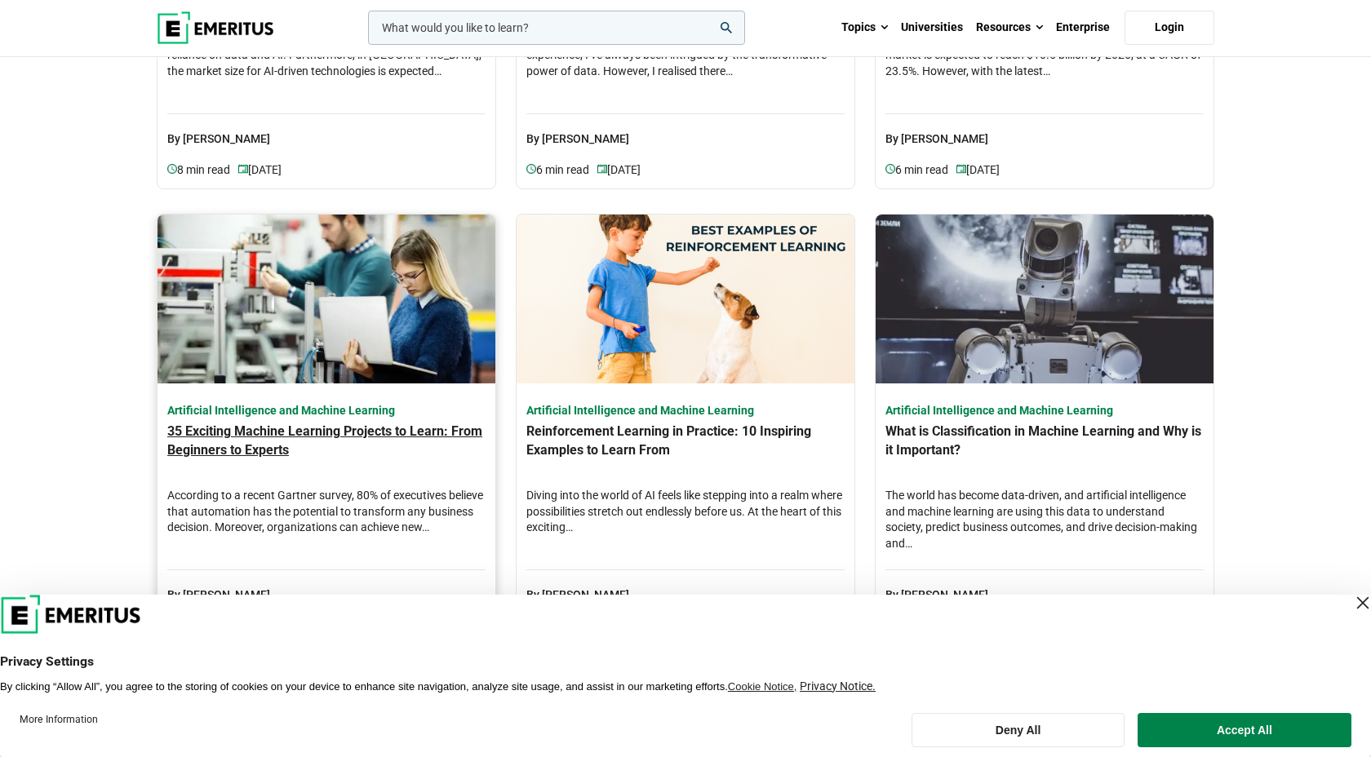
scroll to position [128, 0]
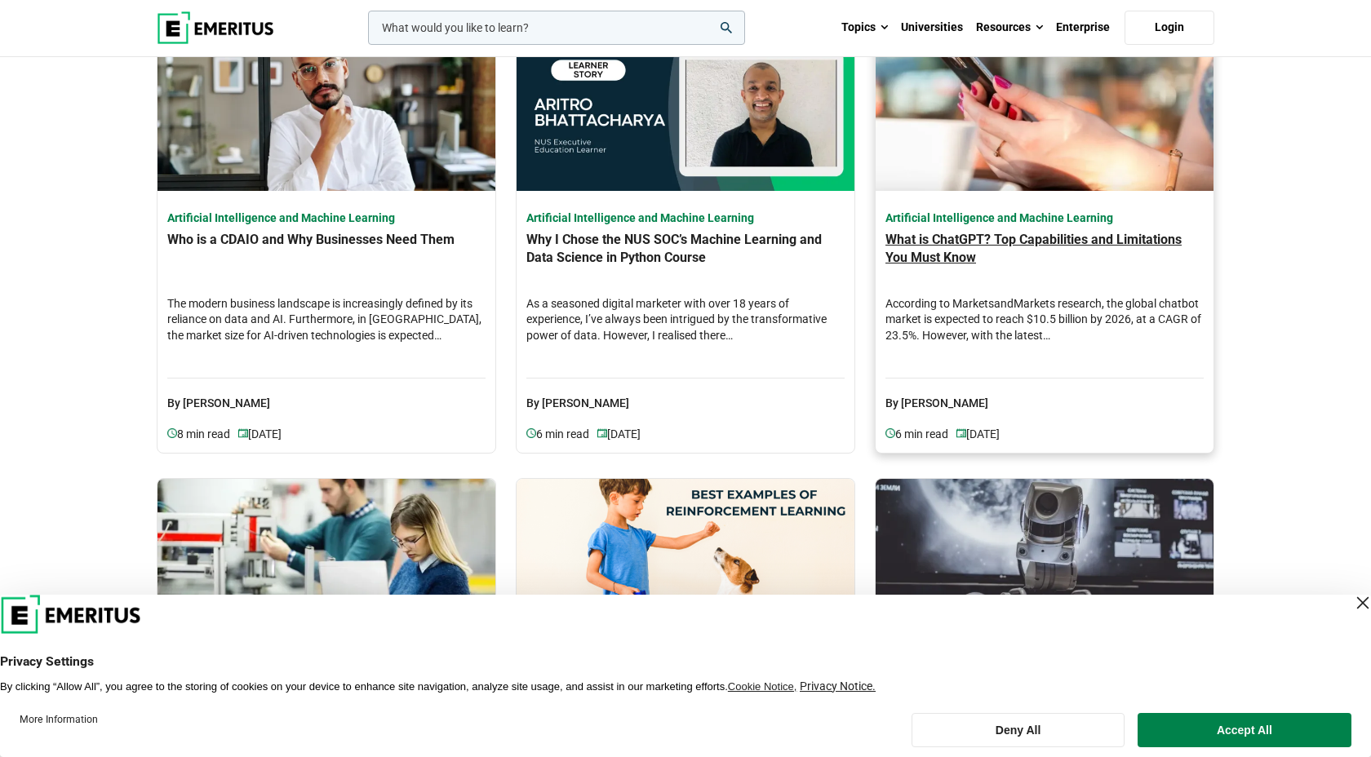
click at [998, 243] on h4 "What is ChatGPT? Top Capabilities and Limitations You Must Know" at bounding box center [1044, 259] width 318 height 57
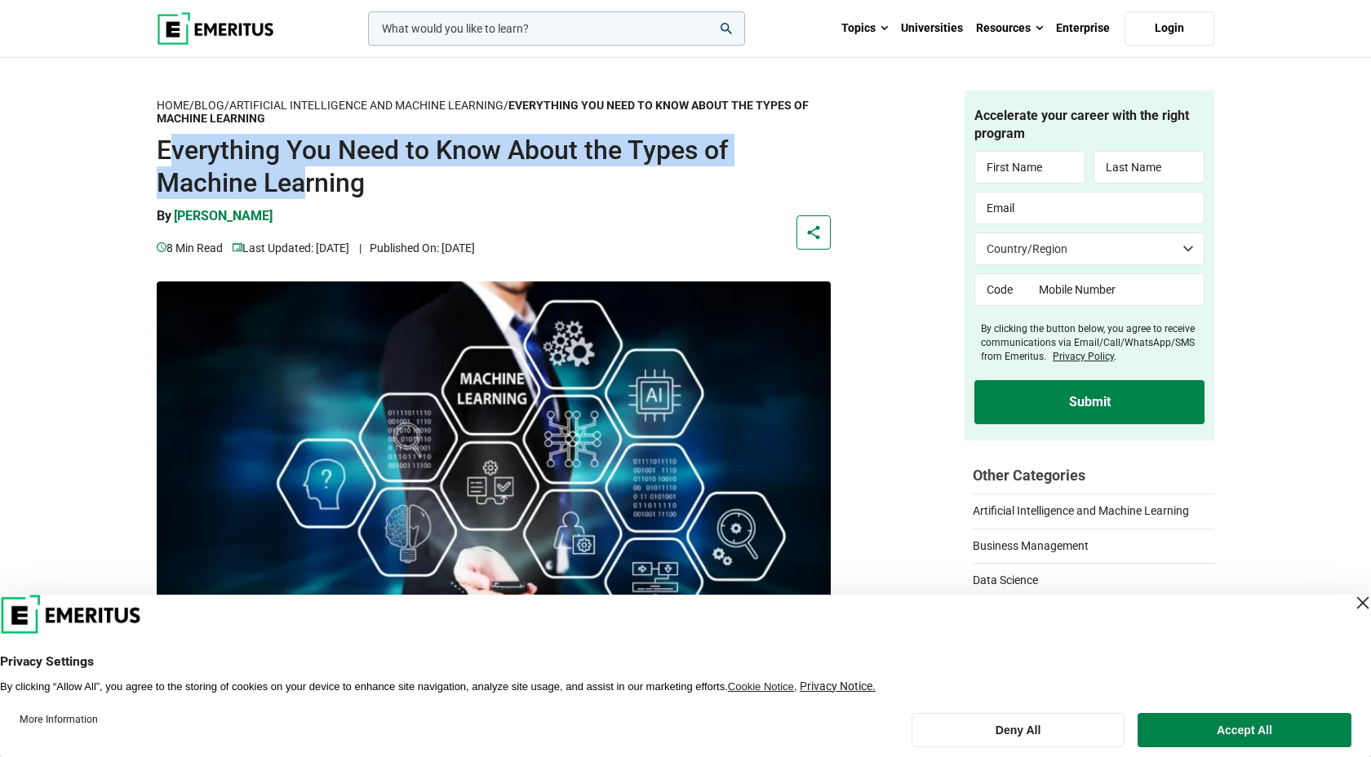
drag, startPoint x: 166, startPoint y: 145, endPoint x: 308, endPoint y: 194, distance: 150.9
click at [308, 194] on h1 "Everything You Need to Know About the Types of Machine Learning" at bounding box center [494, 166] width 674 height 65
drag, startPoint x: 160, startPoint y: 151, endPoint x: 410, endPoint y: 202, distance: 254.9
click at [410, 202] on header "Home / Blog / Artificial Intelligence and Machine Learning / Everything You Nee…" at bounding box center [494, 178] width 674 height 175
copy header "Everything You Need to Know About the Types of Machine Learning"
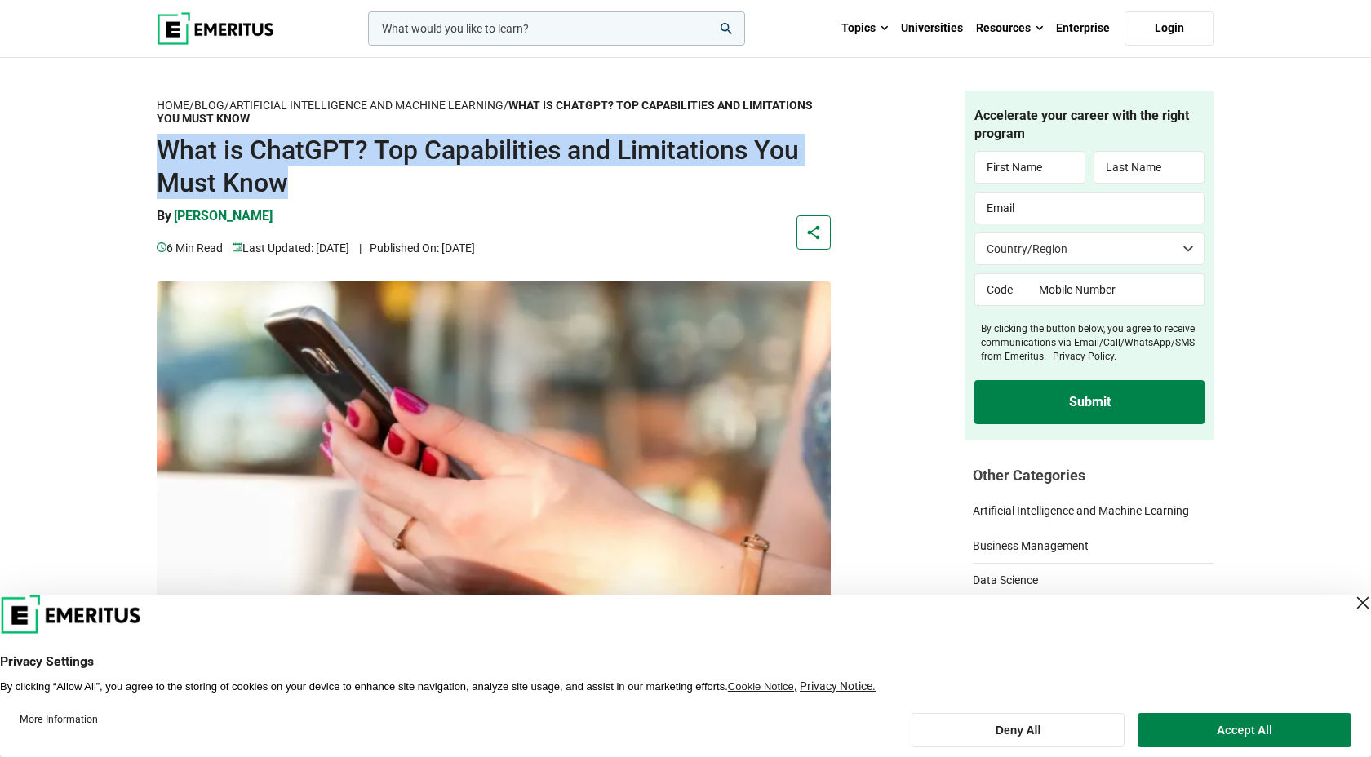
drag, startPoint x: 166, startPoint y: 155, endPoint x: 321, endPoint y: 197, distance: 160.5
click at [321, 197] on h1 "What is ChatGPT? Top Capabilities and Limitations You Must Know" at bounding box center [494, 166] width 674 height 65
copy h1 "What is ChatGPT? Top Capabilities and Limitations You Must Know"
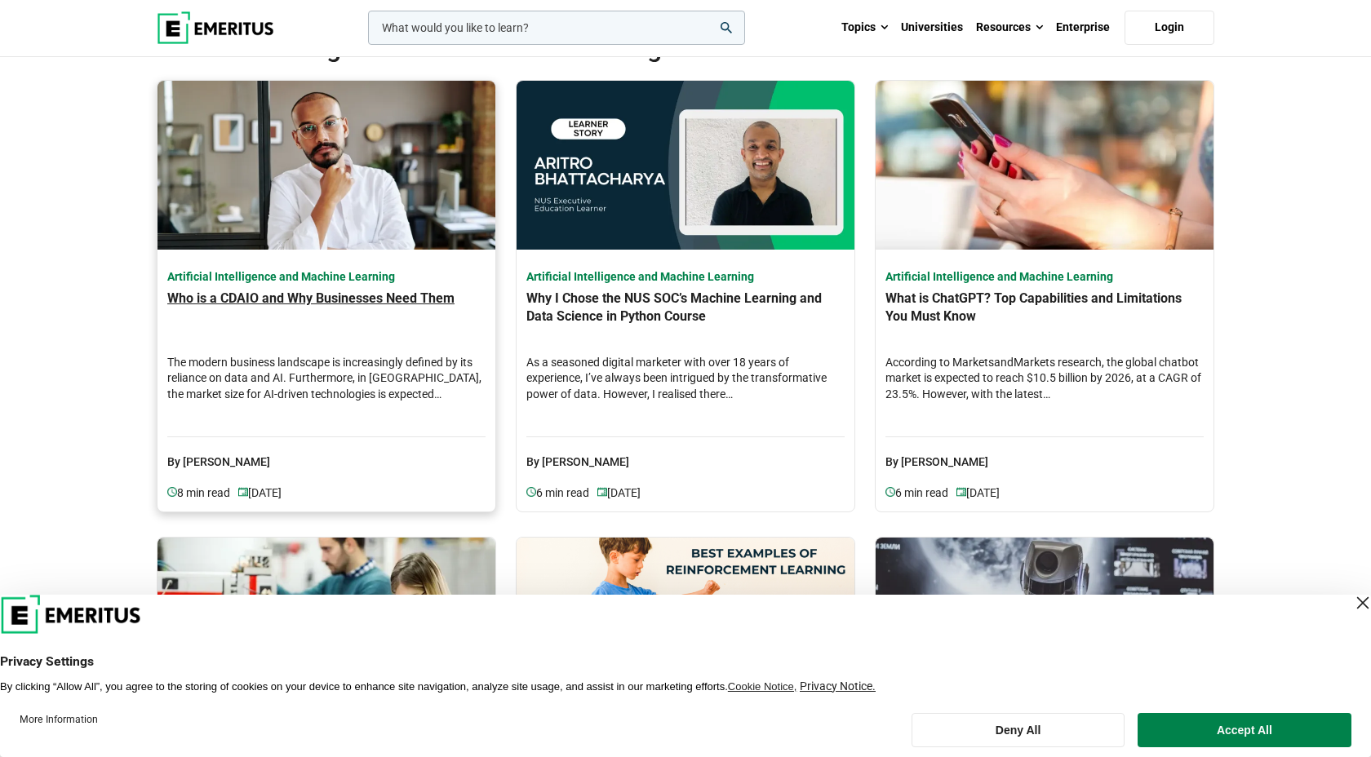
scroll to position [71, 0]
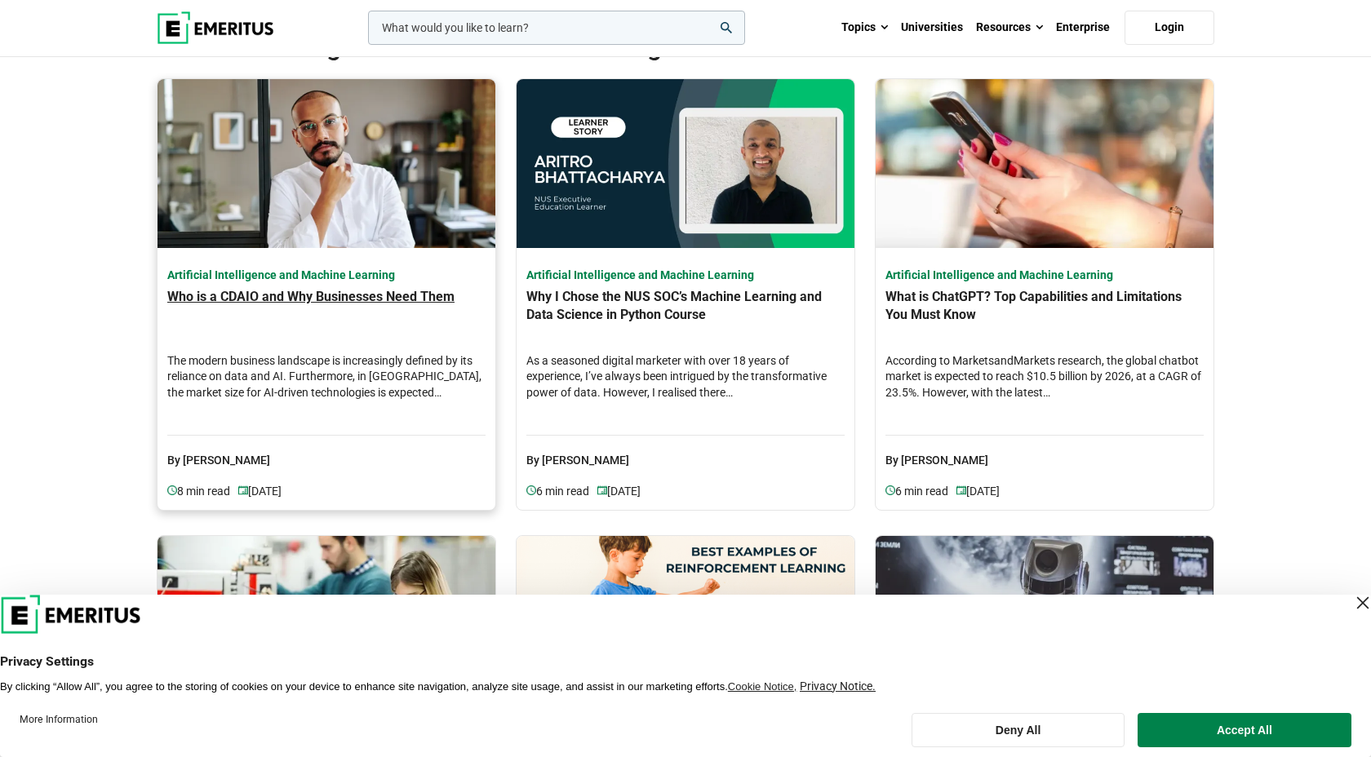
click at [320, 299] on h4 "Who is a CDAIO and Why Businesses Need Them" at bounding box center [326, 316] width 318 height 57
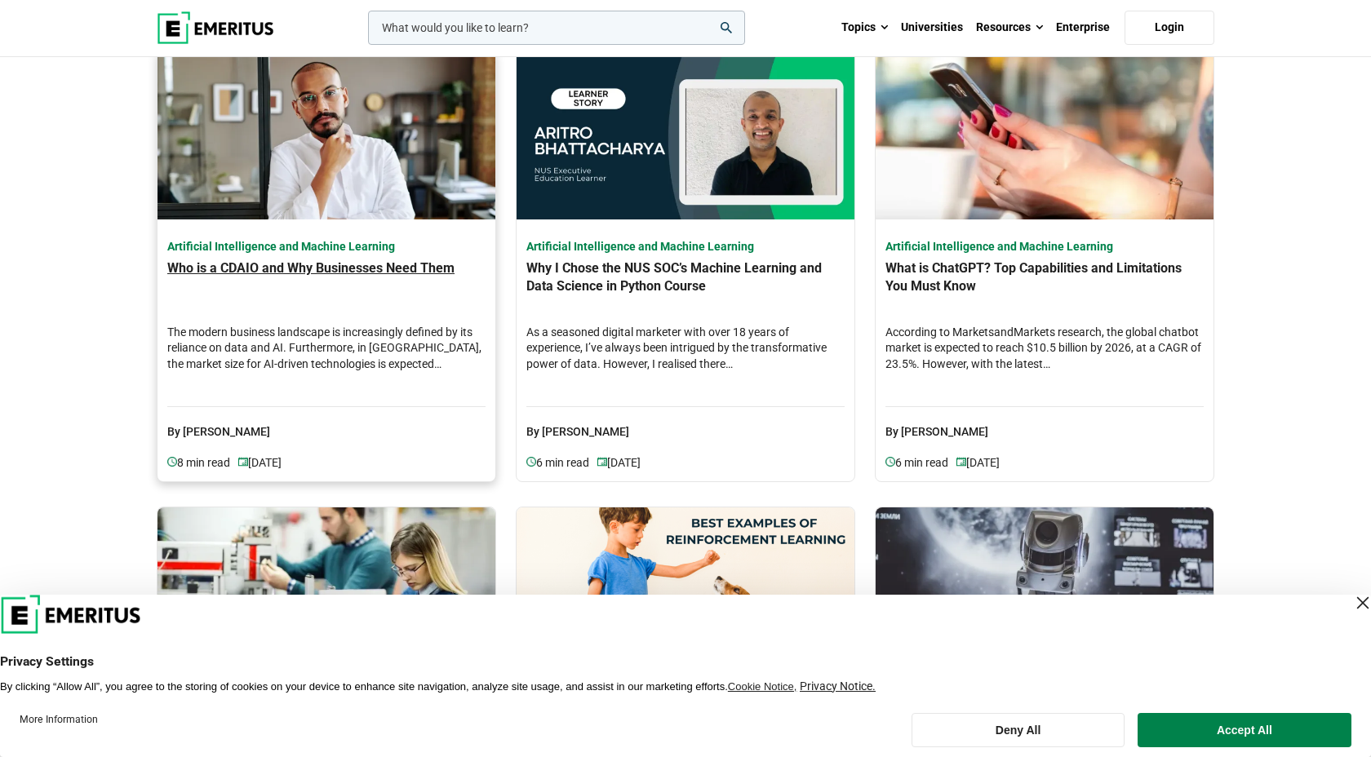
scroll to position [106, 0]
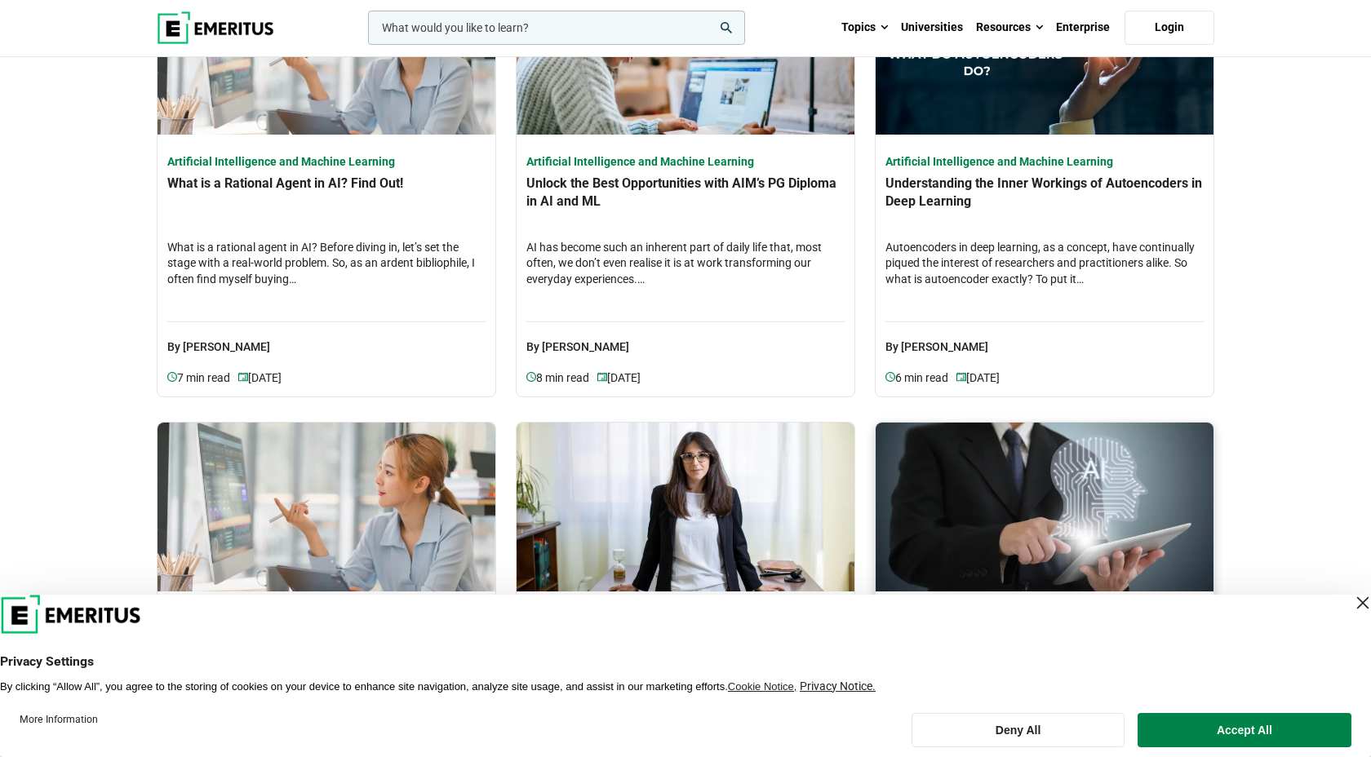
scroll to position [1075, 0]
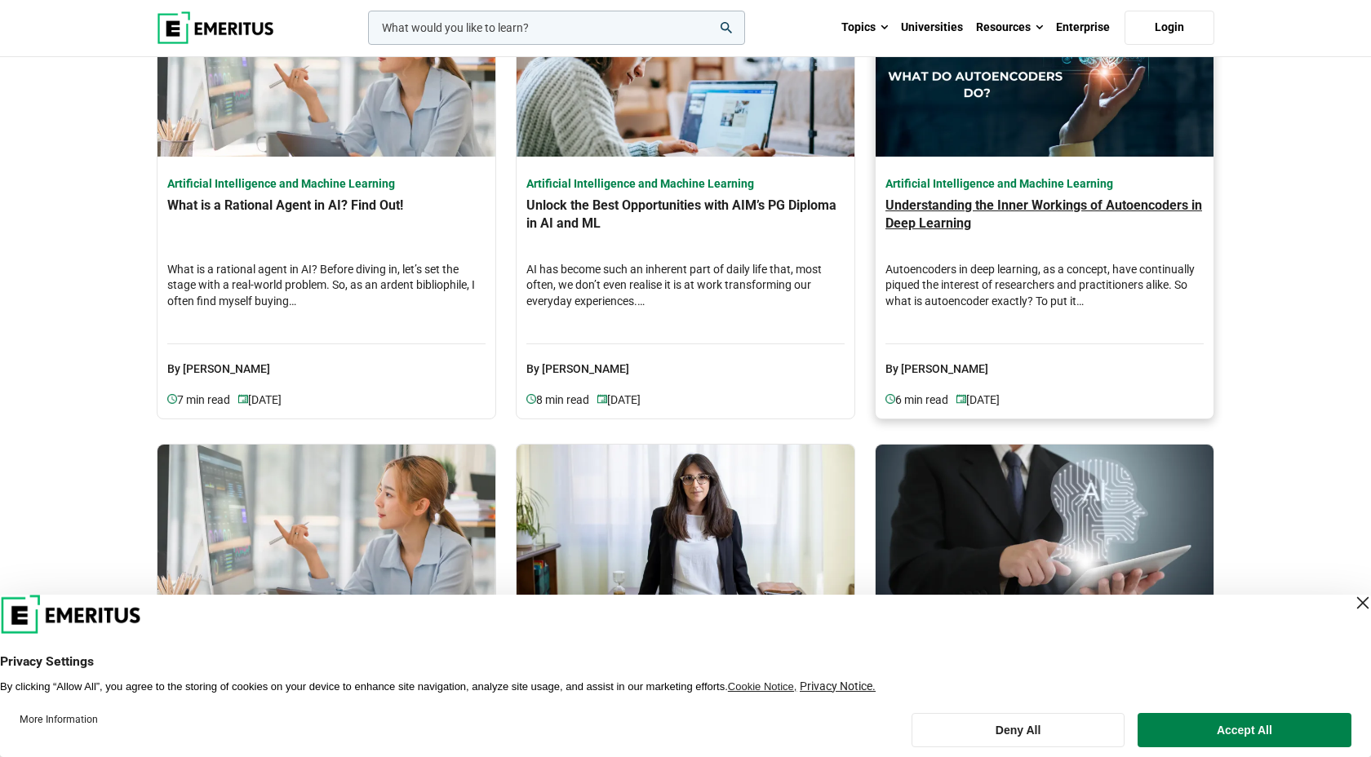
click at [933, 217] on h4 "Understanding the Inner Workings of Autoencoders in Deep Learning" at bounding box center [1044, 225] width 318 height 57
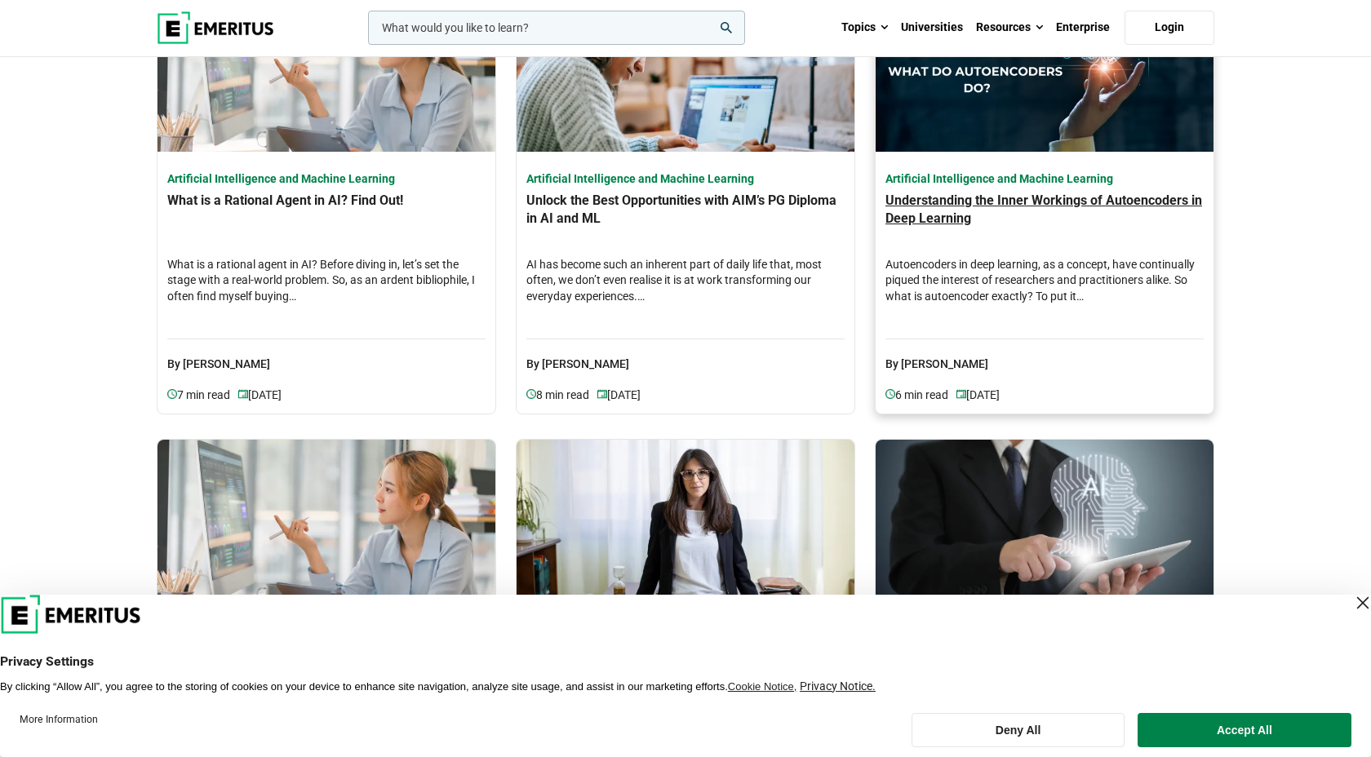
scroll to position [1079, 0]
click at [934, 207] on h4 "Understanding the Inner Workings of Autoencoders in Deep Learning" at bounding box center [1044, 221] width 318 height 57
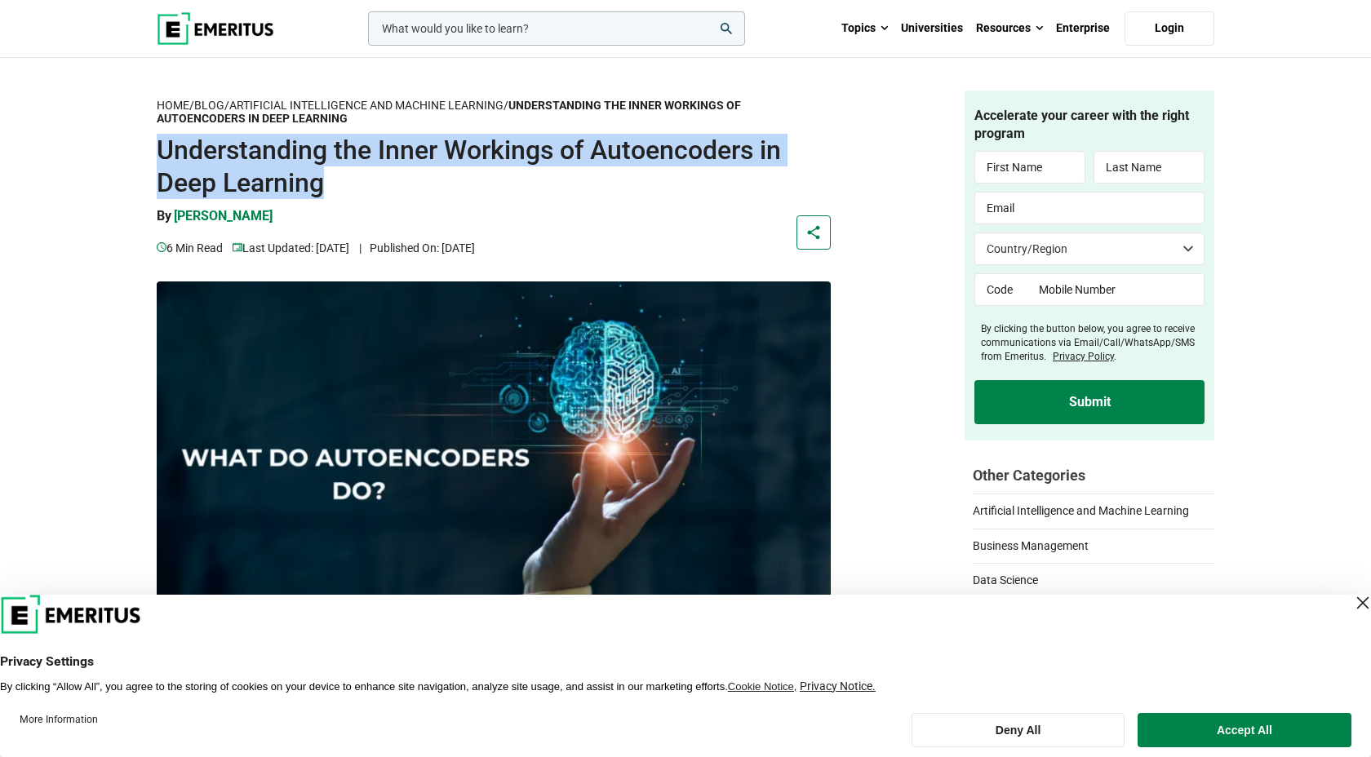
drag, startPoint x: 156, startPoint y: 137, endPoint x: 343, endPoint y: 184, distance: 192.7
click at [343, 184] on h1 "Understanding the Inner Workings of Autoencoders in Deep Learning" at bounding box center [494, 166] width 674 height 65
copy h1 "Understanding the Inner Workings of Autoencoders in Deep Learning"
